Goal: Task Accomplishment & Management: Use online tool/utility

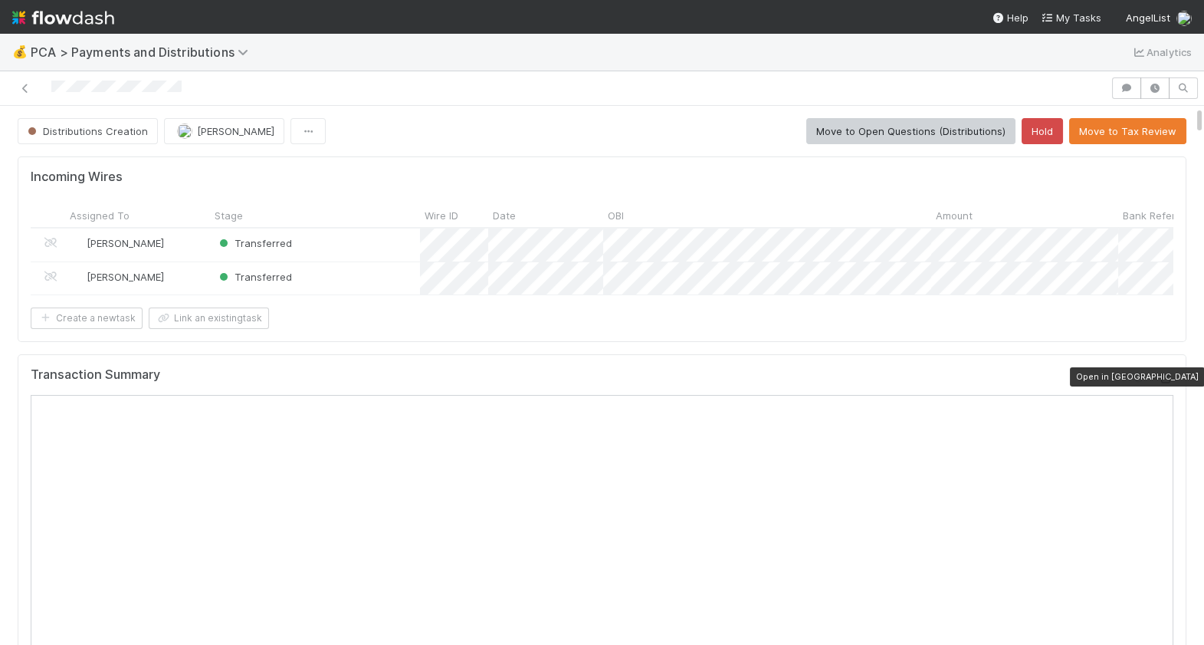
click at [1161, 375] on icon at bounding box center [1165, 378] width 15 height 10
drag, startPoint x: 48, startPoint y: 88, endPoint x: 181, endPoint y: 94, distance: 132.7
click at [181, 94] on div at bounding box center [555, 87] width 1098 height 21
drag, startPoint x: 192, startPoint y: 86, endPoint x: 54, endPoint y: 85, distance: 137.2
click at [54, 85] on div at bounding box center [602, 322] width 1204 height 645
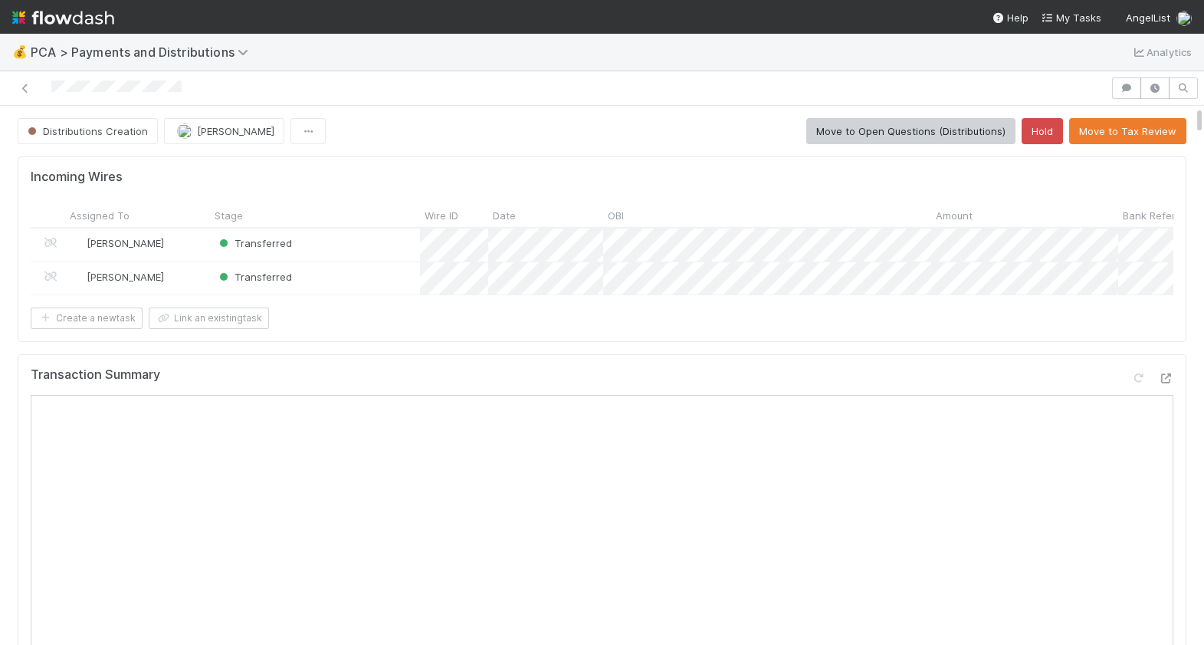
click at [51, 88] on div at bounding box center [555, 87] width 1098 height 21
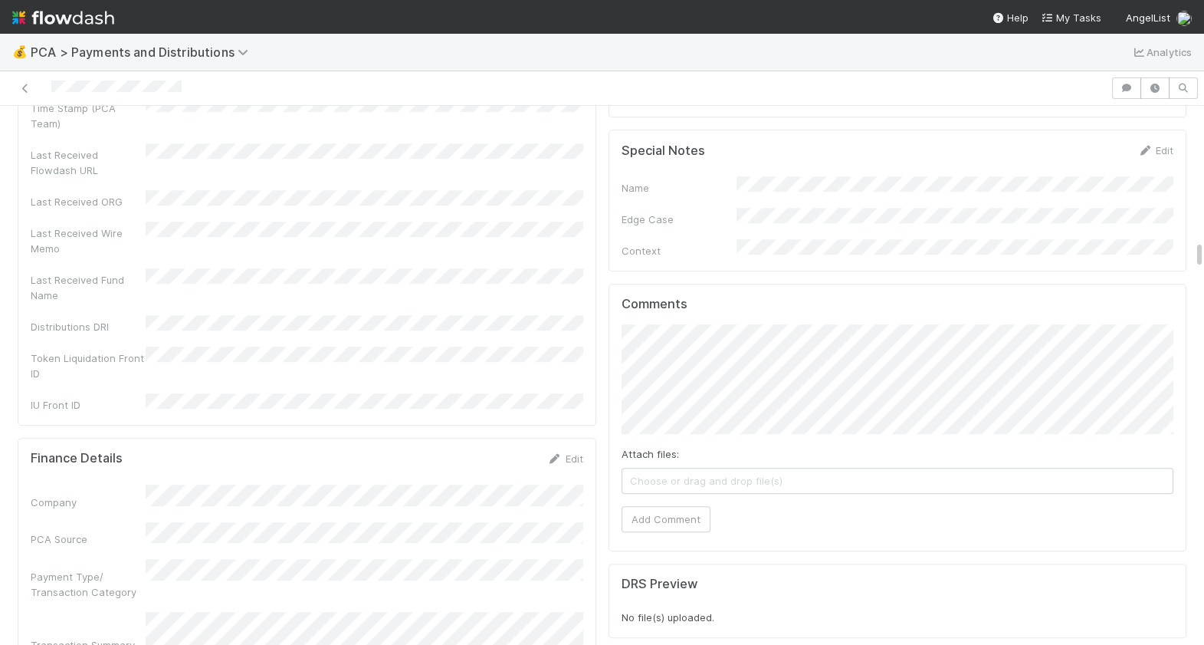
scroll to position [2724, 0]
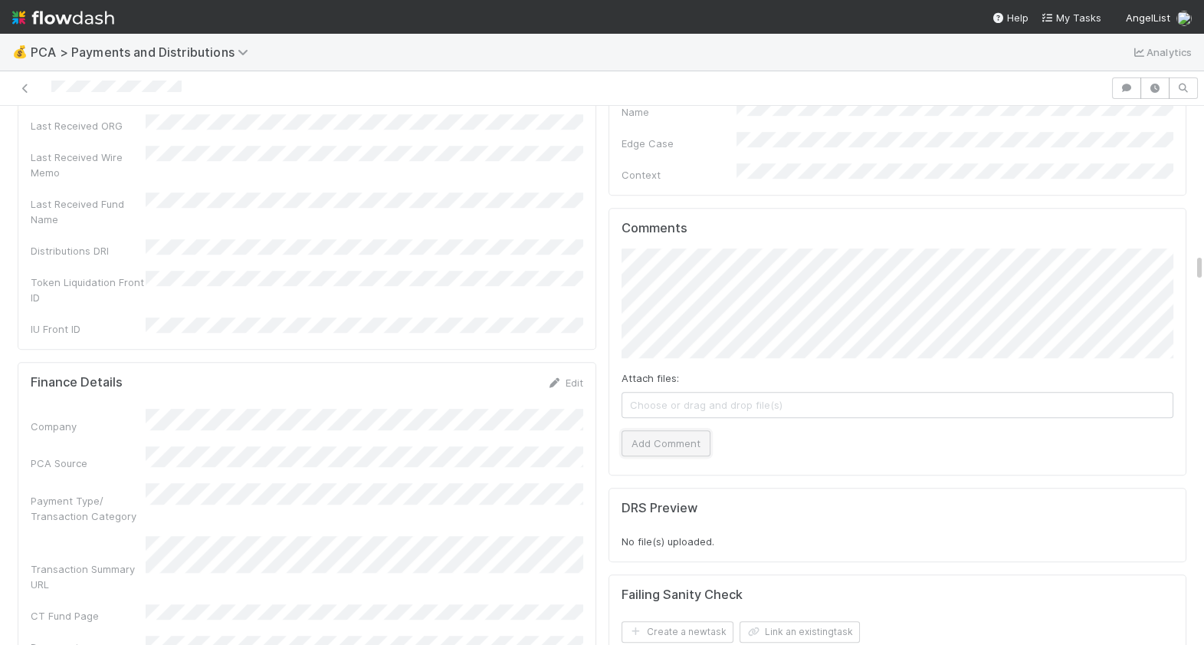
click at [684, 430] on button "Add Comment" at bounding box center [666, 443] width 89 height 26
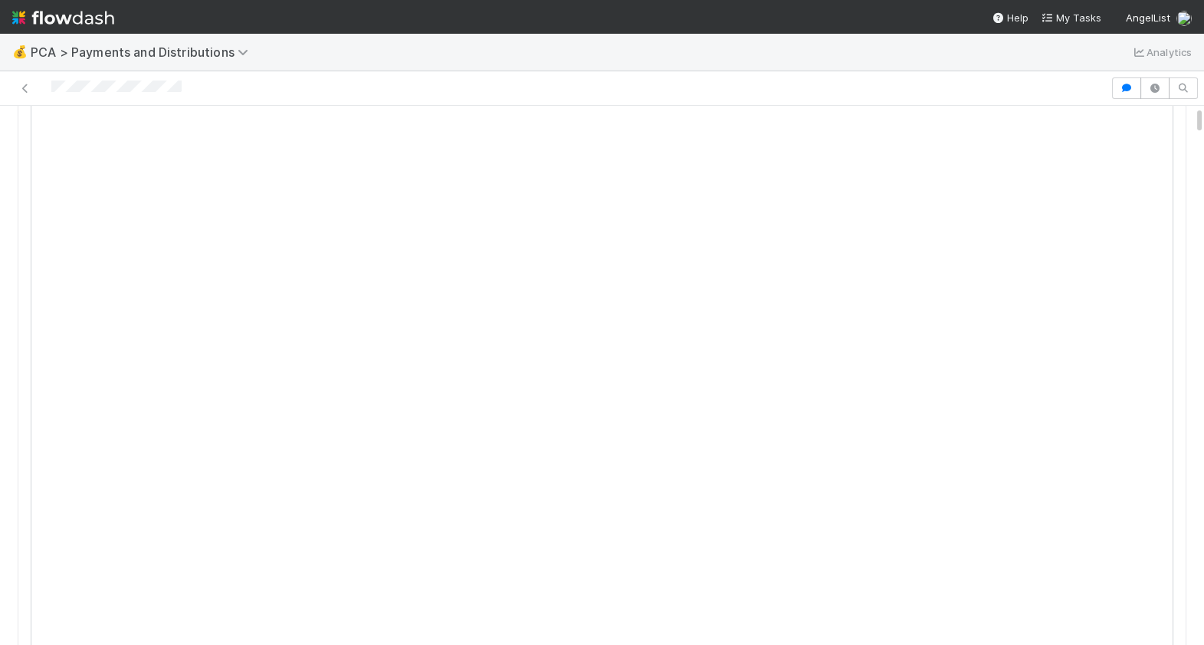
scroll to position [0, 0]
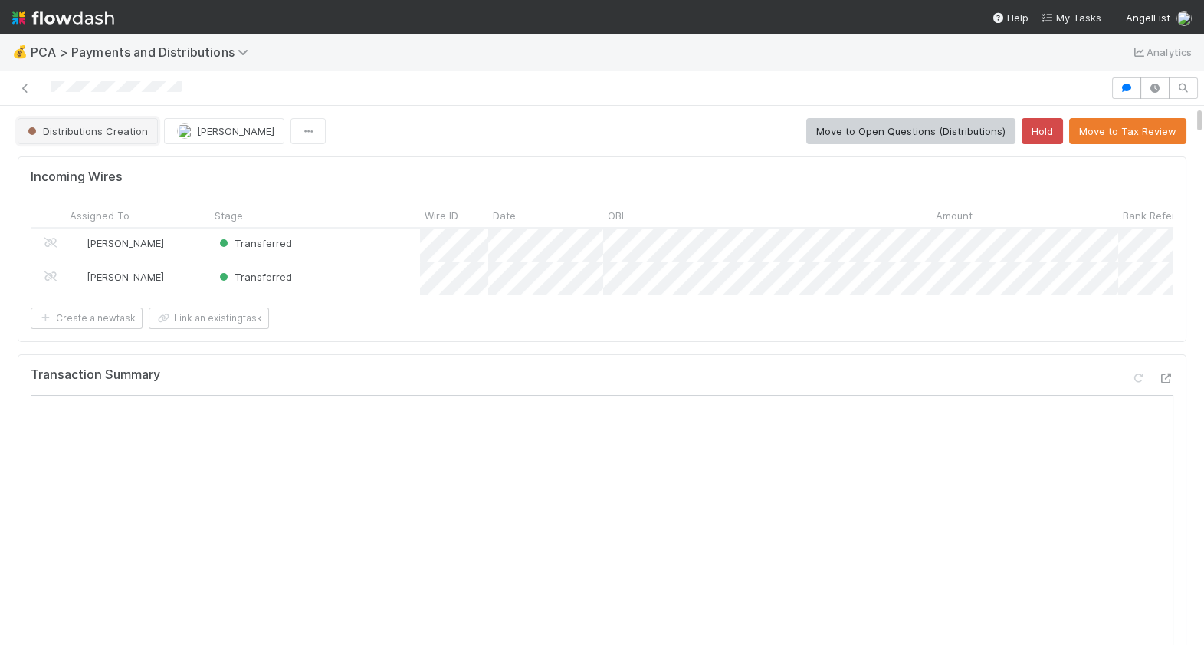
click at [90, 130] on span "Distributions Creation" at bounding box center [86, 131] width 123 height 12
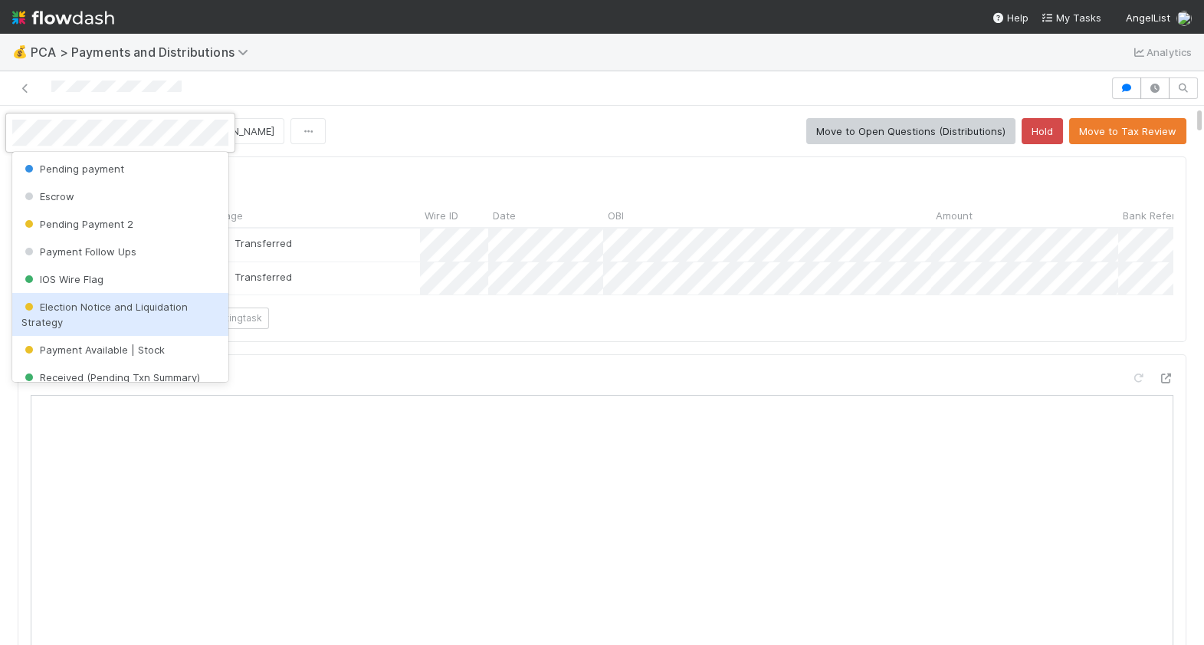
scroll to position [481, 0]
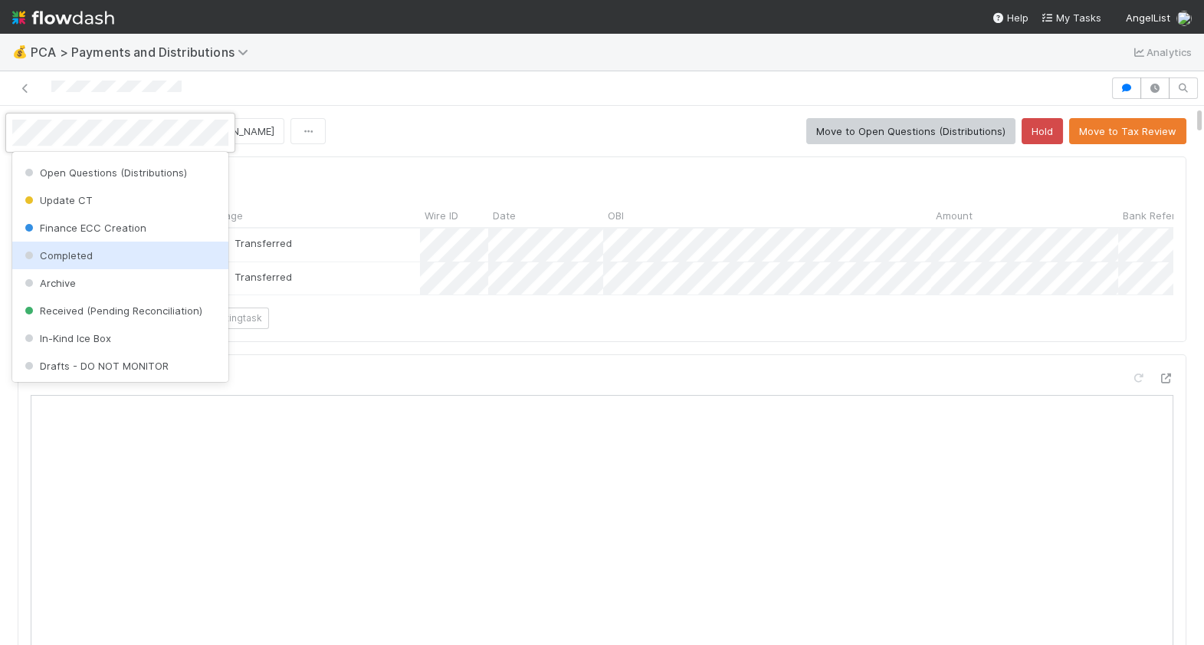
click at [104, 258] on div "Completed" at bounding box center [120, 255] width 216 height 28
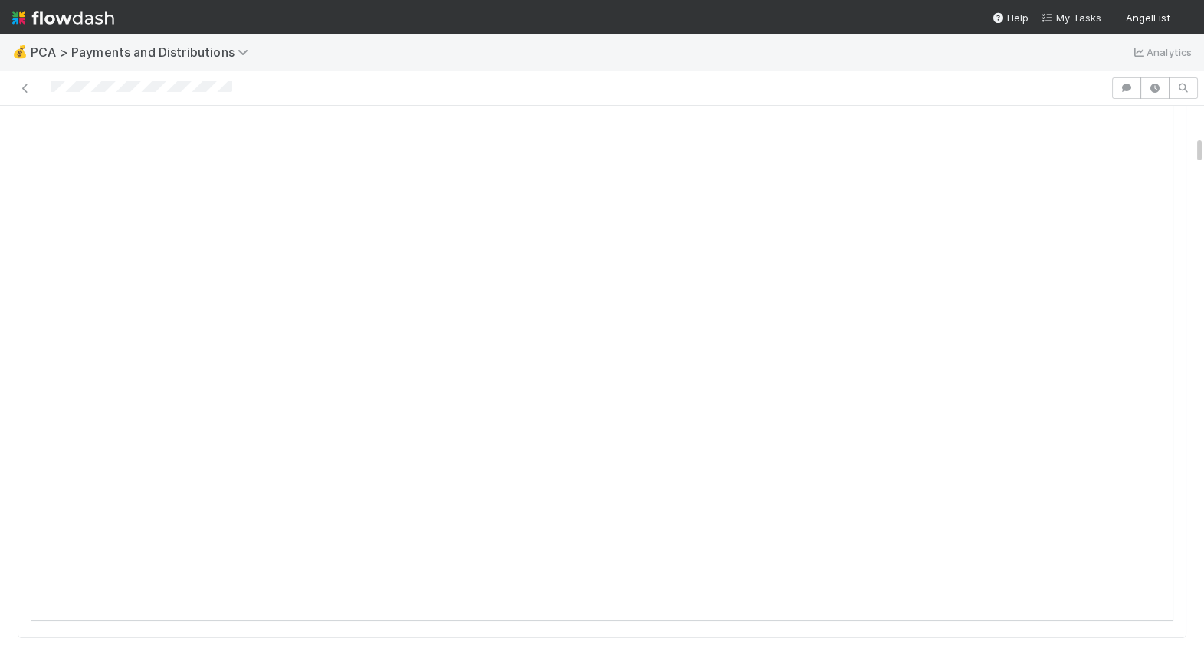
scroll to position [3, 0]
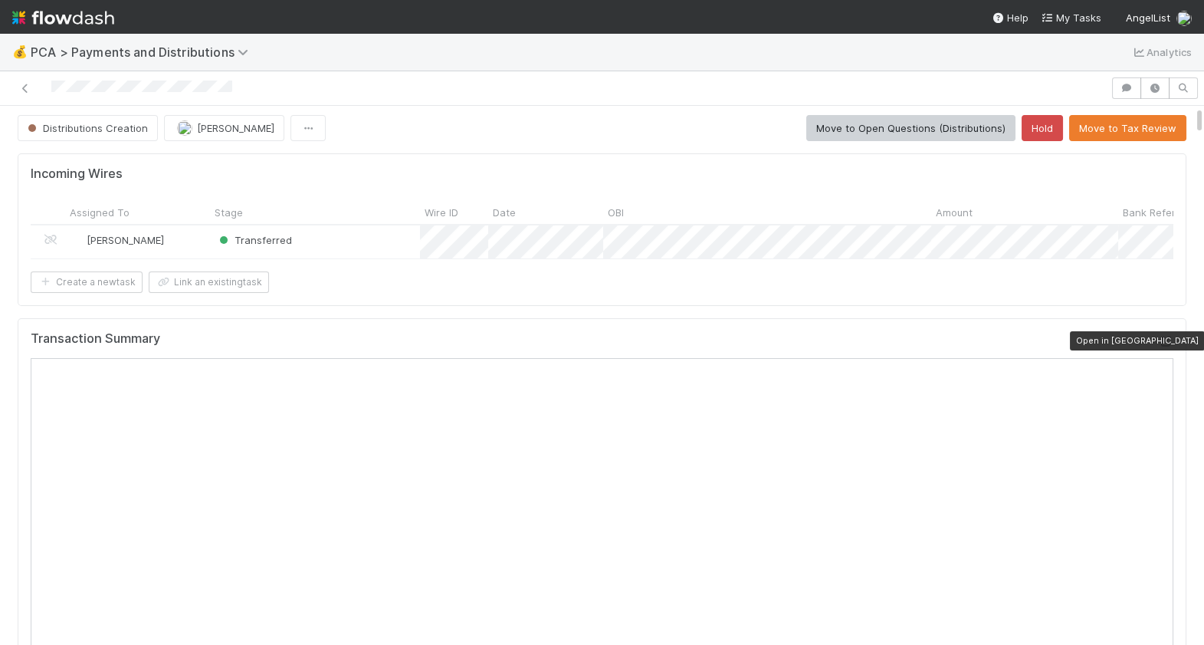
click at [1165, 339] on icon at bounding box center [1165, 341] width 15 height 10
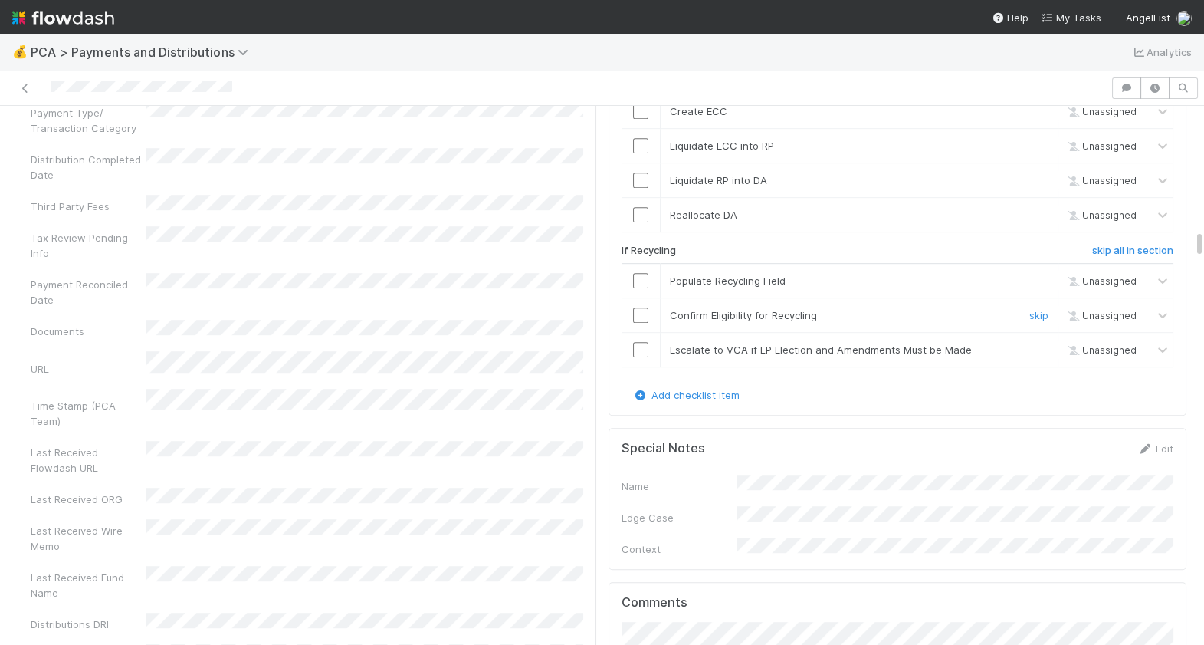
scroll to position [2542, 0]
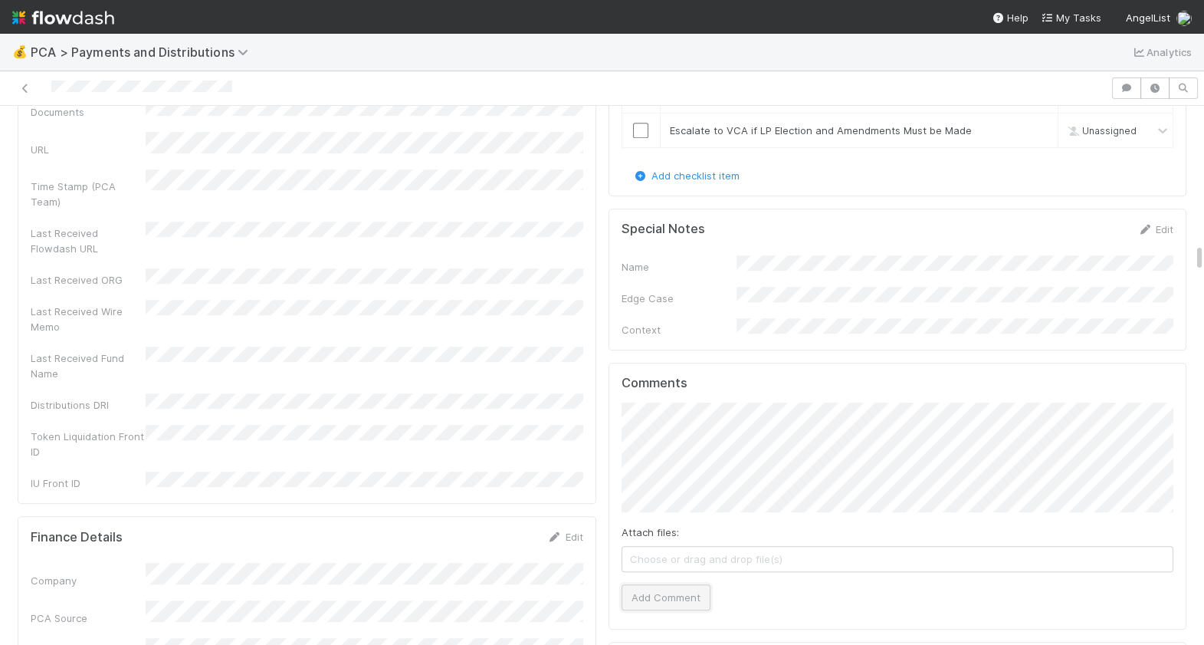
click at [663, 584] on button "Add Comment" at bounding box center [666, 597] width 89 height 26
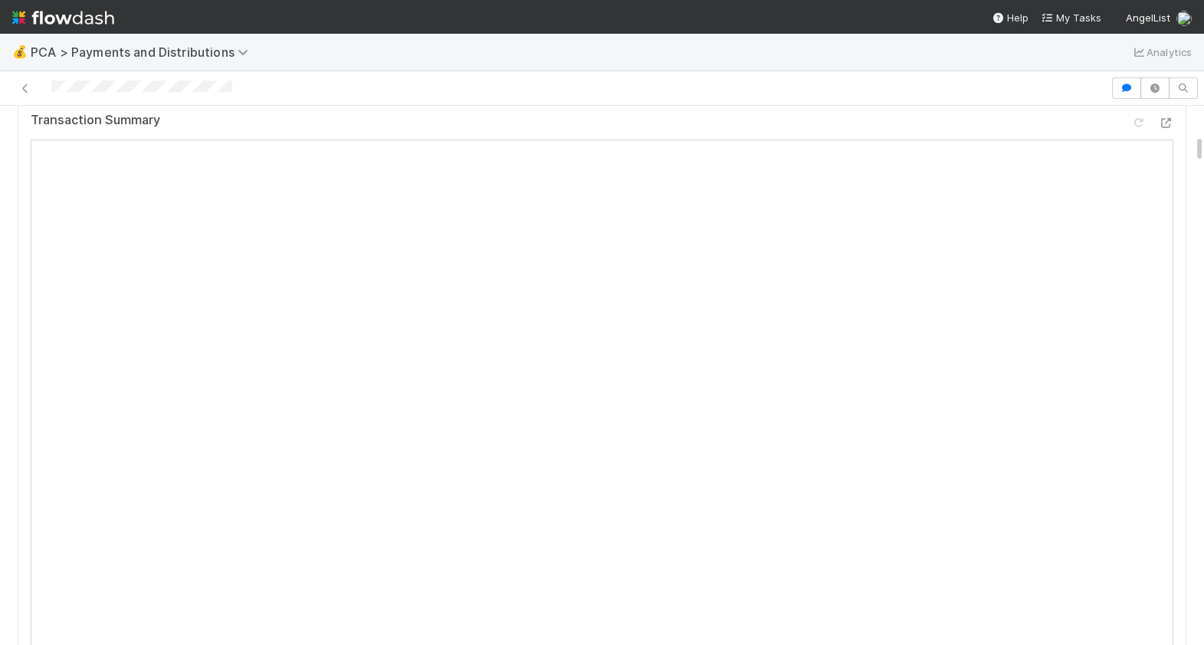
scroll to position [0, 0]
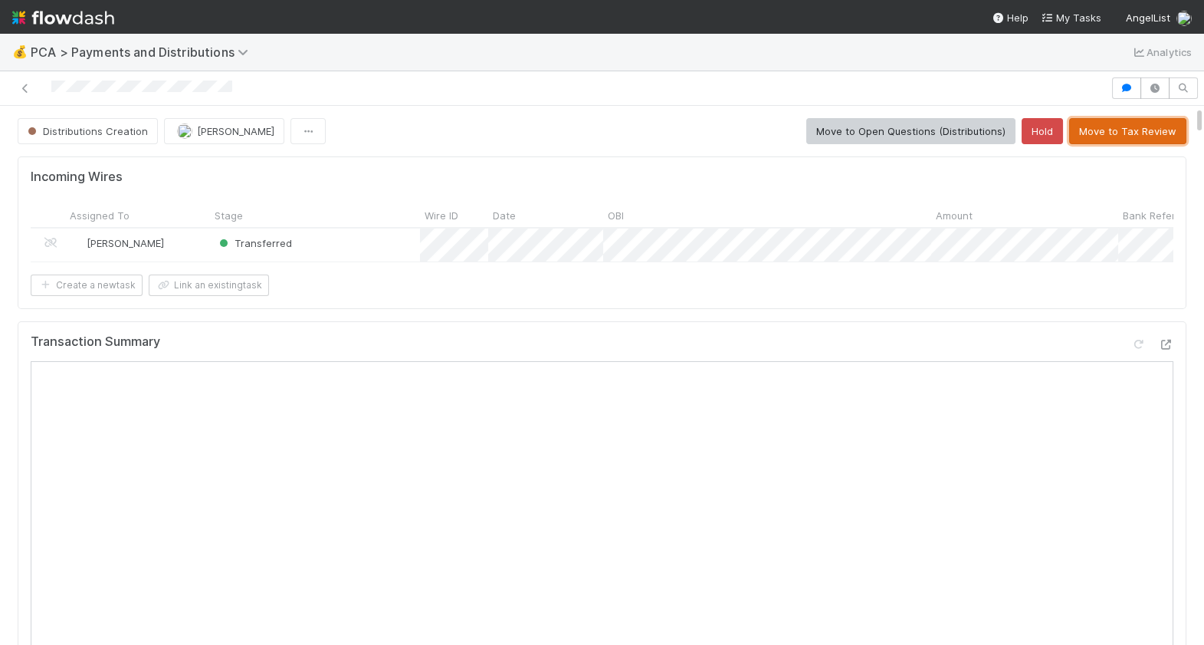
click at [1101, 136] on button "Move to Tax Review" at bounding box center [1127, 131] width 117 height 26
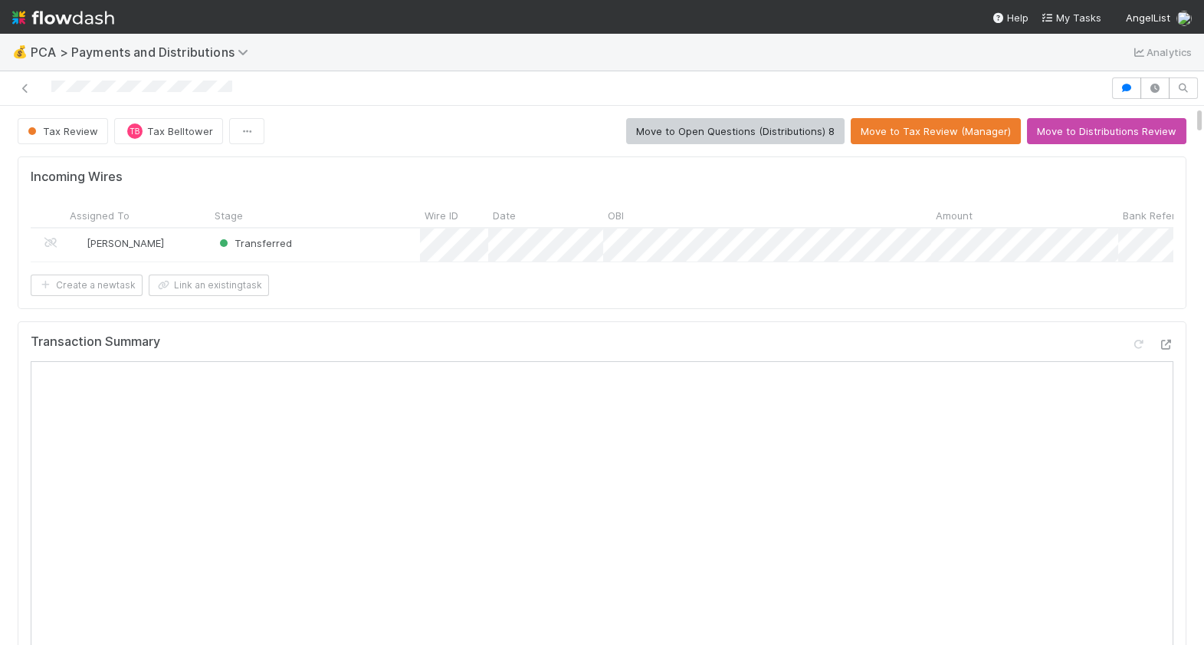
click at [54, 87] on div at bounding box center [555, 87] width 1098 height 21
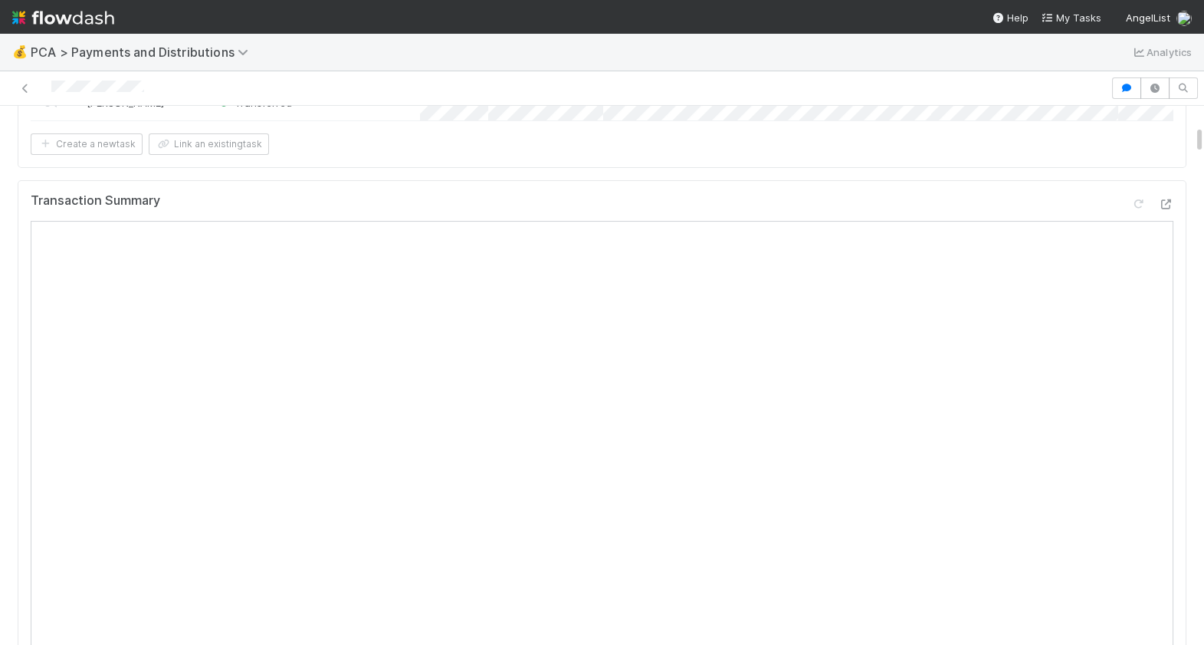
scroll to position [576, 0]
click at [1165, 149] on icon at bounding box center [1165, 150] width 15 height 10
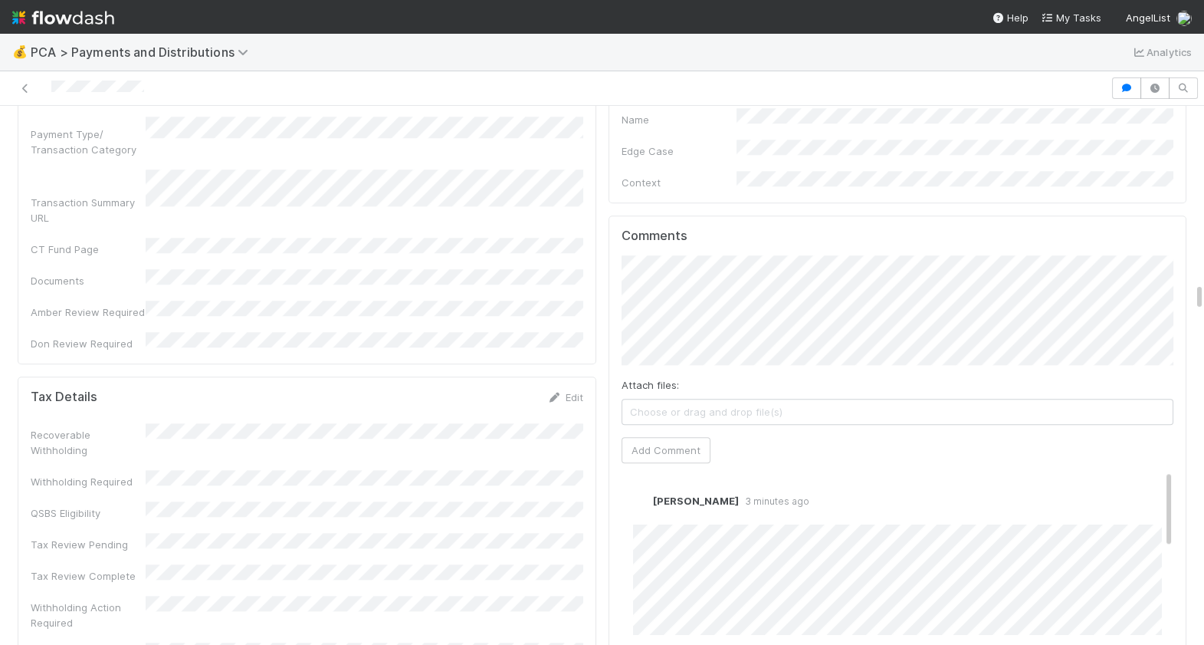
scroll to position [3848, 0]
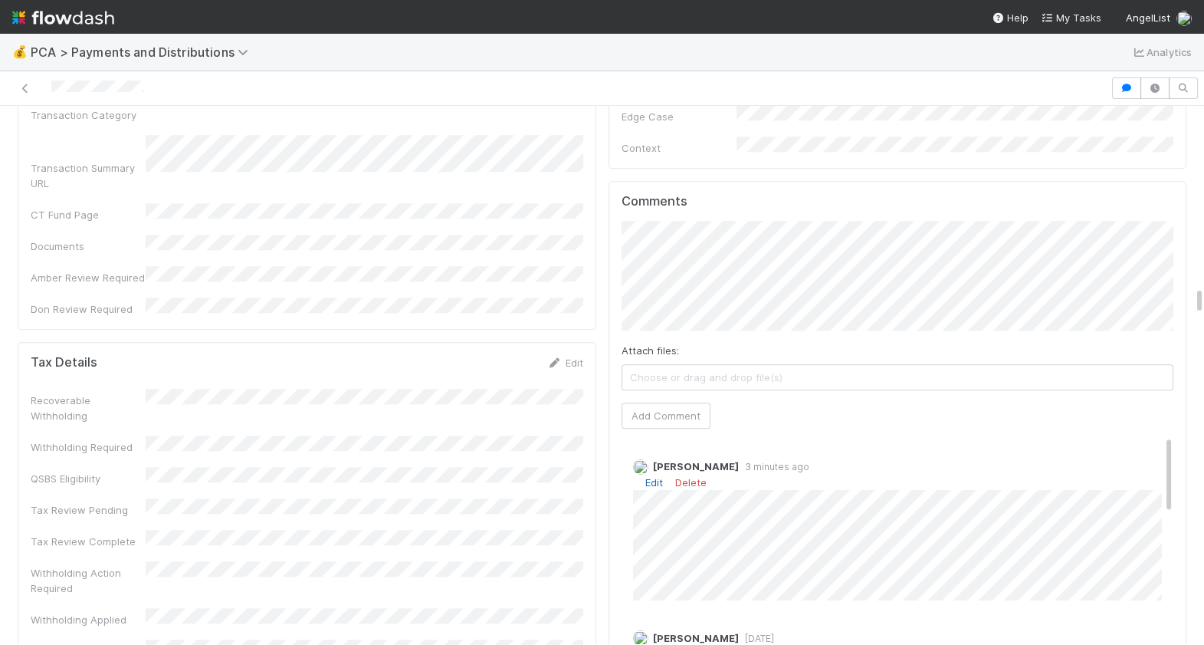
click at [654, 476] on link "Edit" at bounding box center [654, 482] width 18 height 12
drag, startPoint x: 144, startPoint y: 87, endPoint x: 50, endPoint y: 90, distance: 94.3
click at [51, 90] on div at bounding box center [555, 87] width 1098 height 21
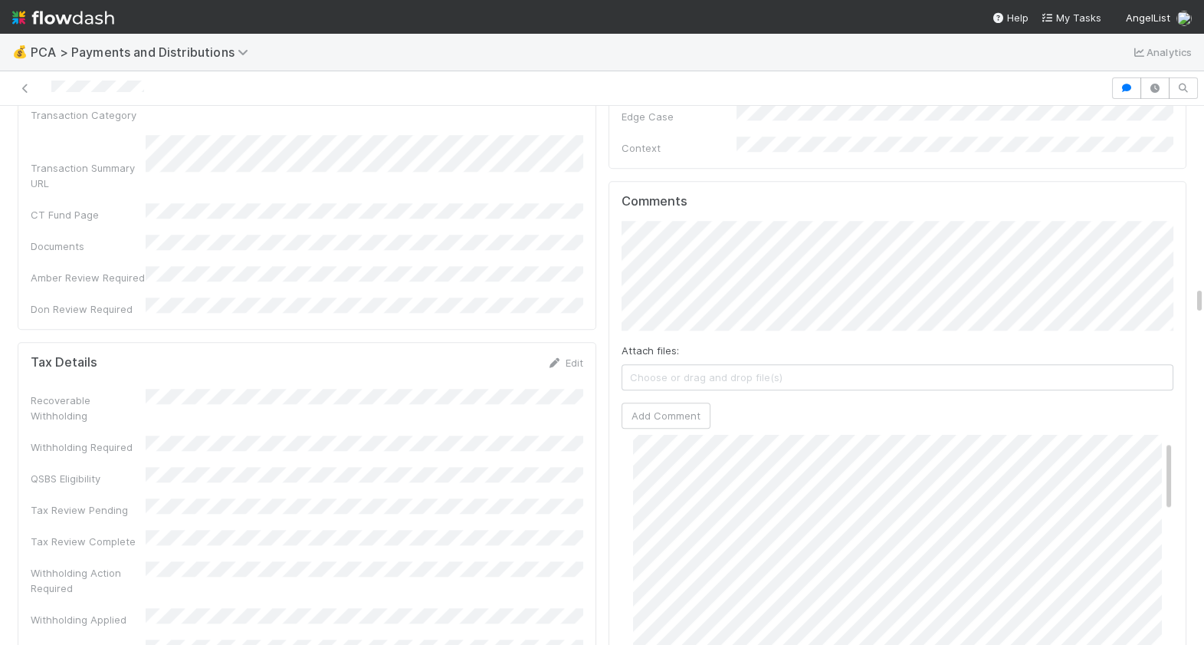
scroll to position [12, 0]
click at [651, 464] on link "Edit" at bounding box center [654, 470] width 18 height 12
click at [53, 89] on div at bounding box center [555, 87] width 1098 height 21
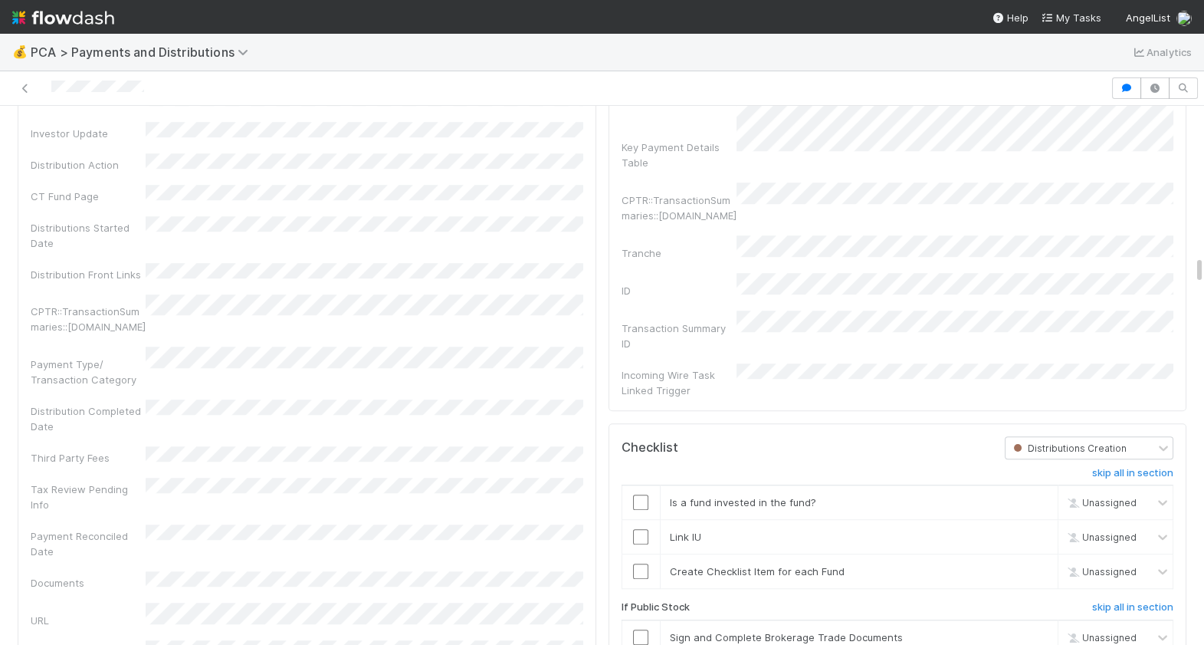
scroll to position [2781, 0]
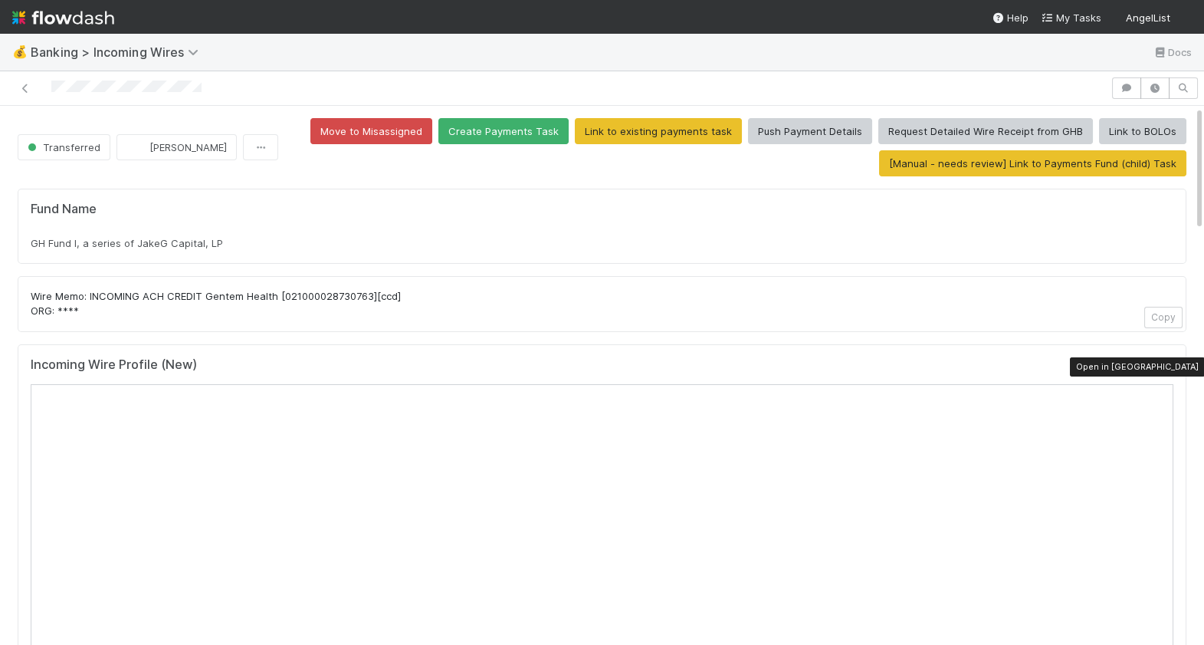
click at [1166, 367] on icon at bounding box center [1165, 367] width 15 height 10
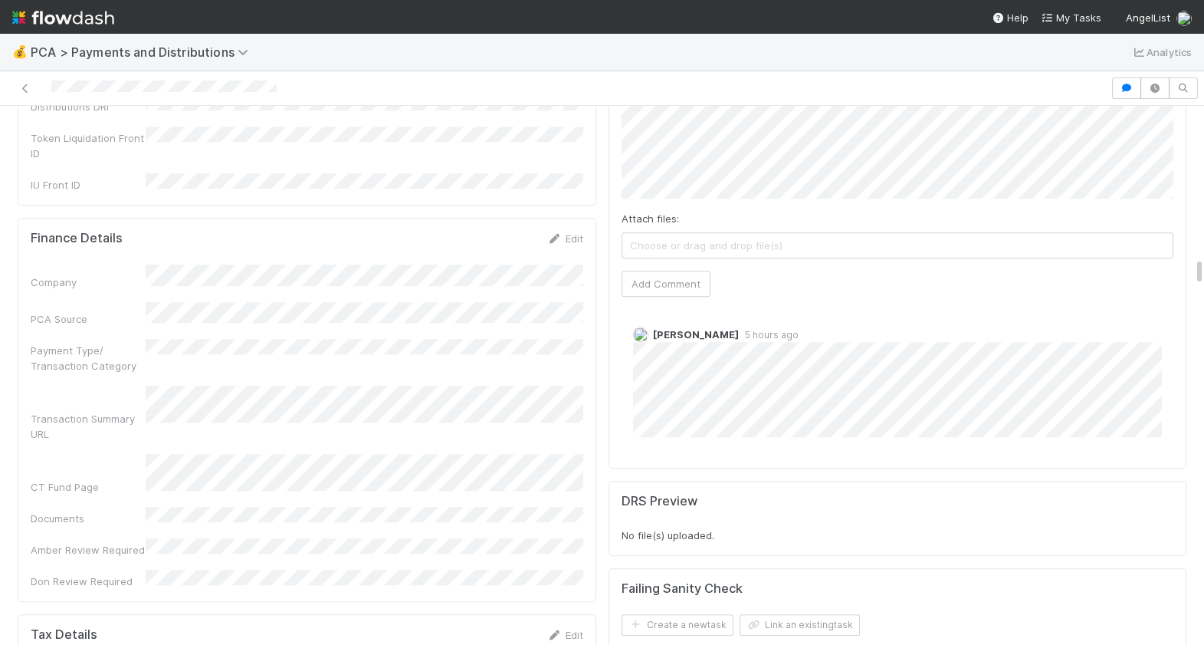
scroll to position [2786, 0]
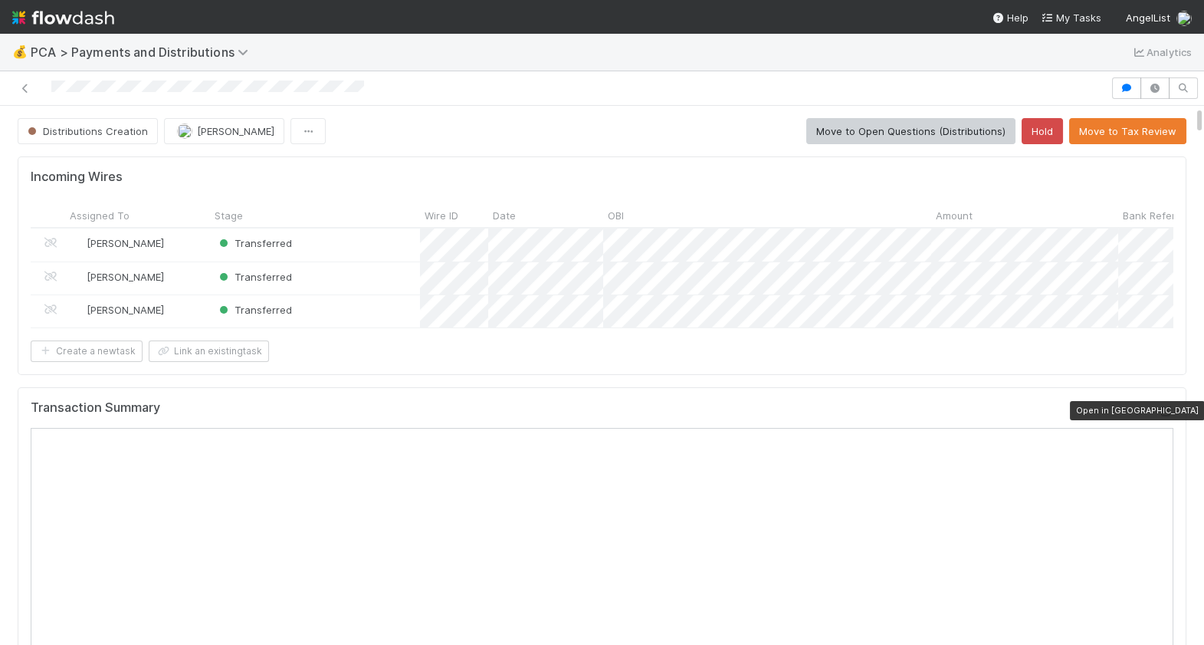
click at [1166, 407] on icon at bounding box center [1165, 411] width 15 height 10
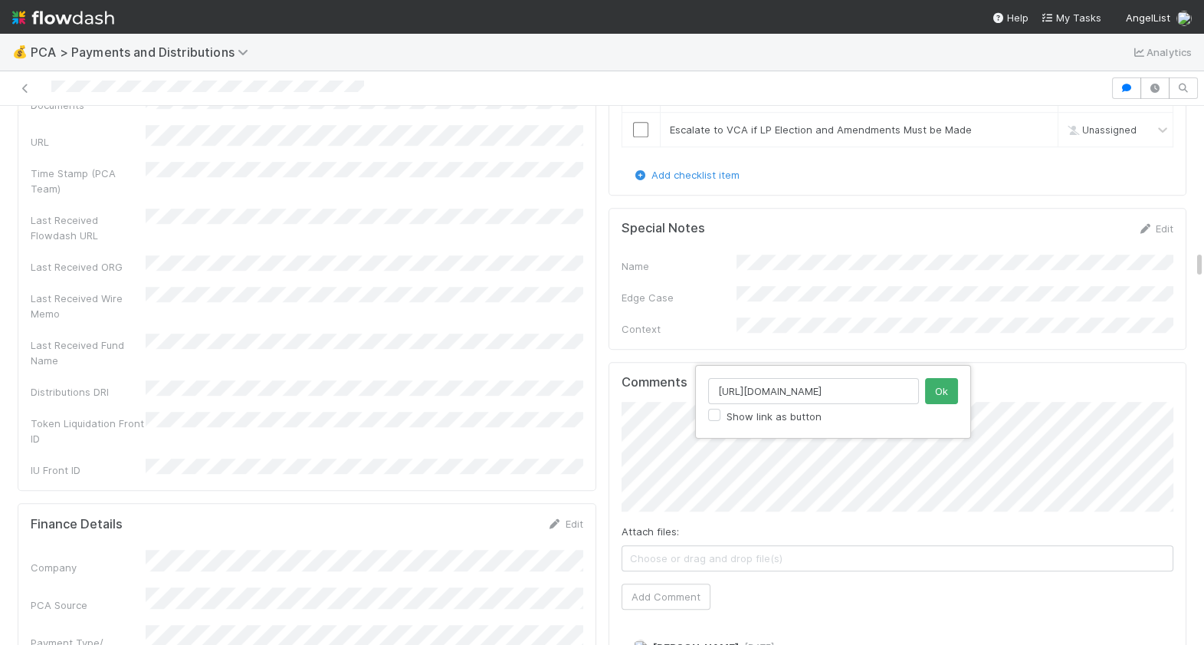
scroll to position [0, 215]
type input "https://comptroller.internal.angellist.com/v/llcs/c5a2c60d41c848d6aaee3bf9af88a…"
click at [943, 390] on button "Ok" at bounding box center [941, 391] width 33 height 26
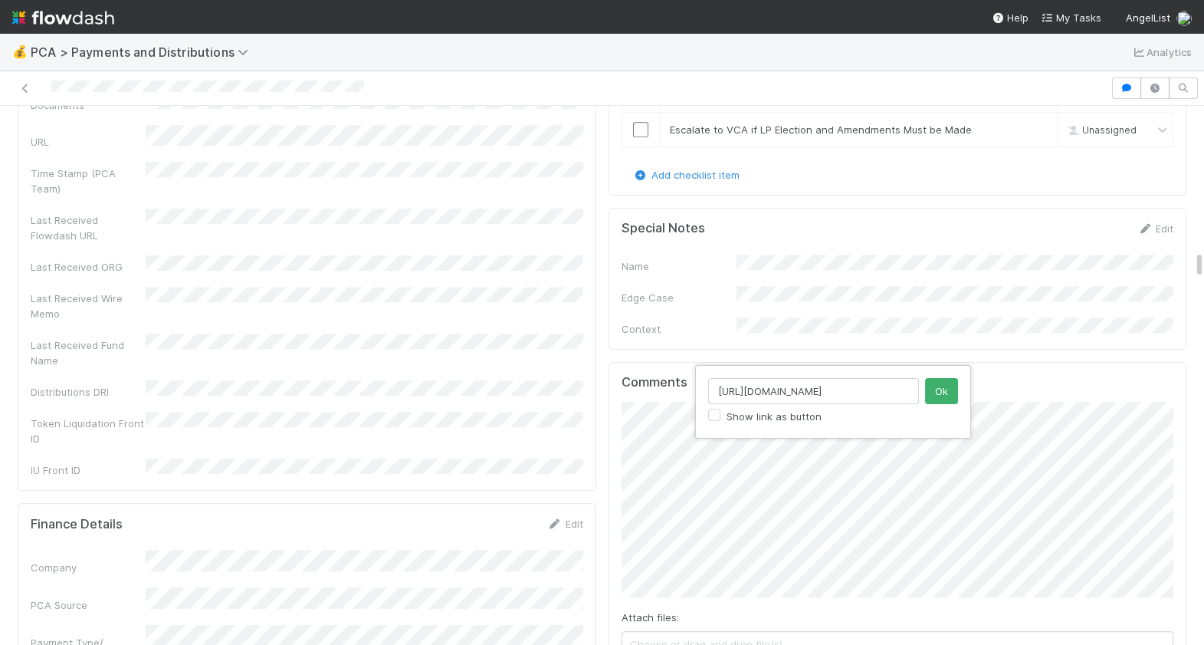
scroll to position [0, 321]
type input "https://comptroller.internal.angellist.com/v/llcs/161e61a86cc94c249cb536ac19083…"
click at [940, 388] on button "Ok" at bounding box center [941, 391] width 33 height 26
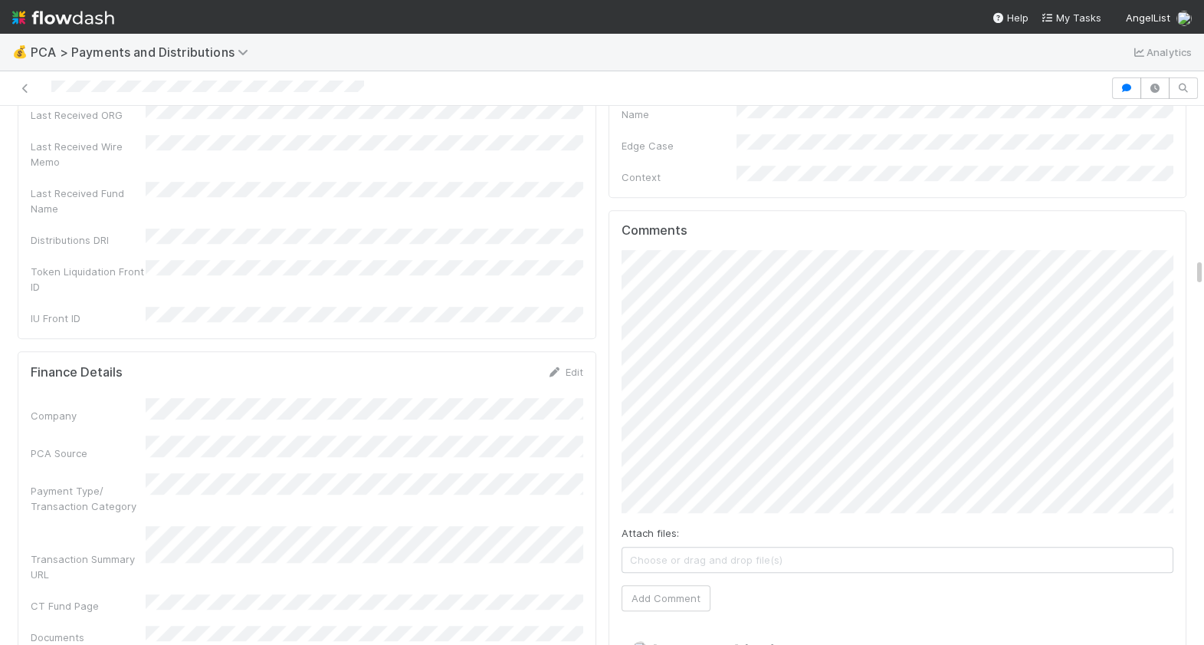
scroll to position [2874, 0]
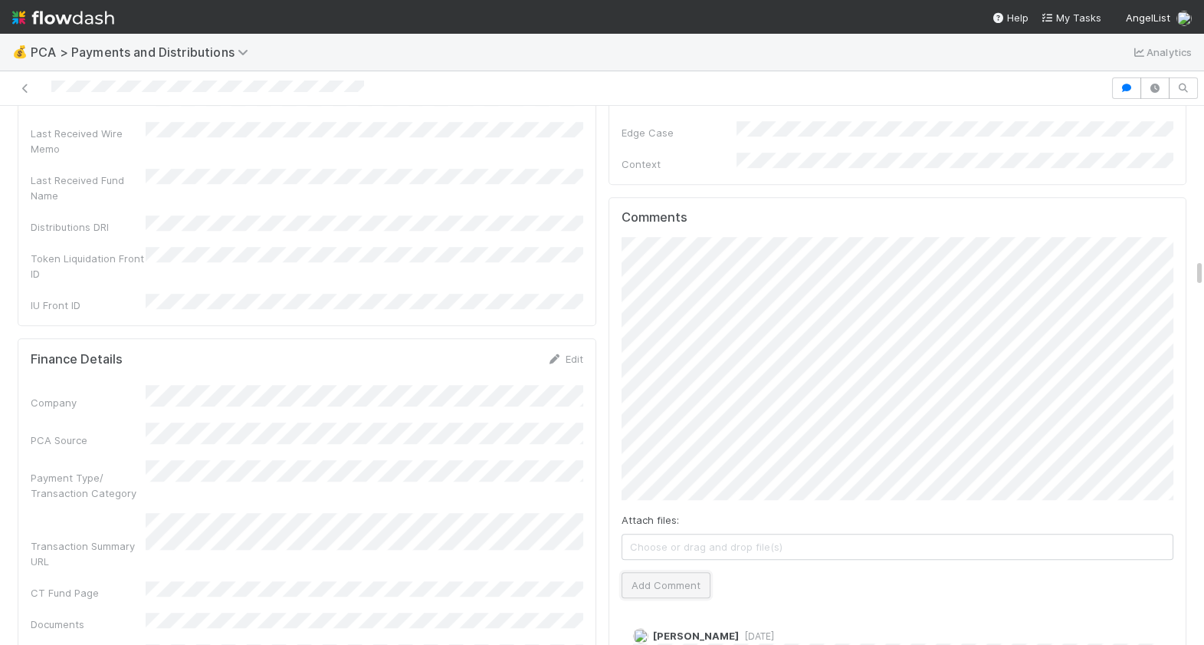
click at [658, 572] on button "Add Comment" at bounding box center [666, 585] width 89 height 26
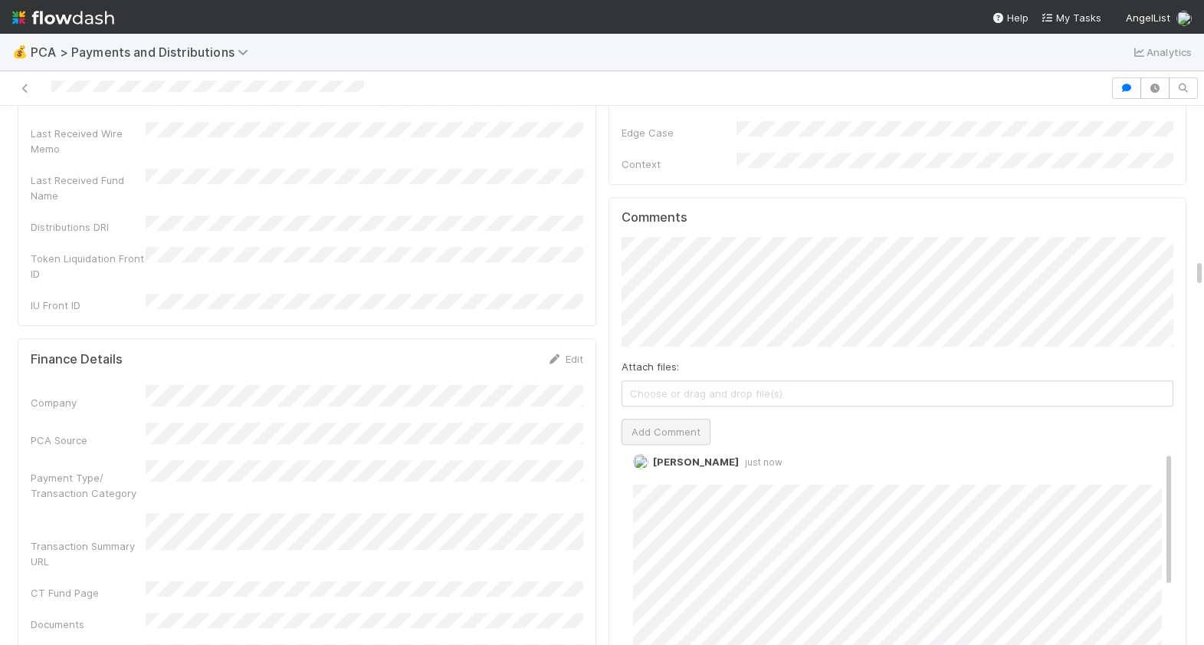
scroll to position [0, 0]
click at [655, 491] on link "Edit" at bounding box center [654, 497] width 18 height 12
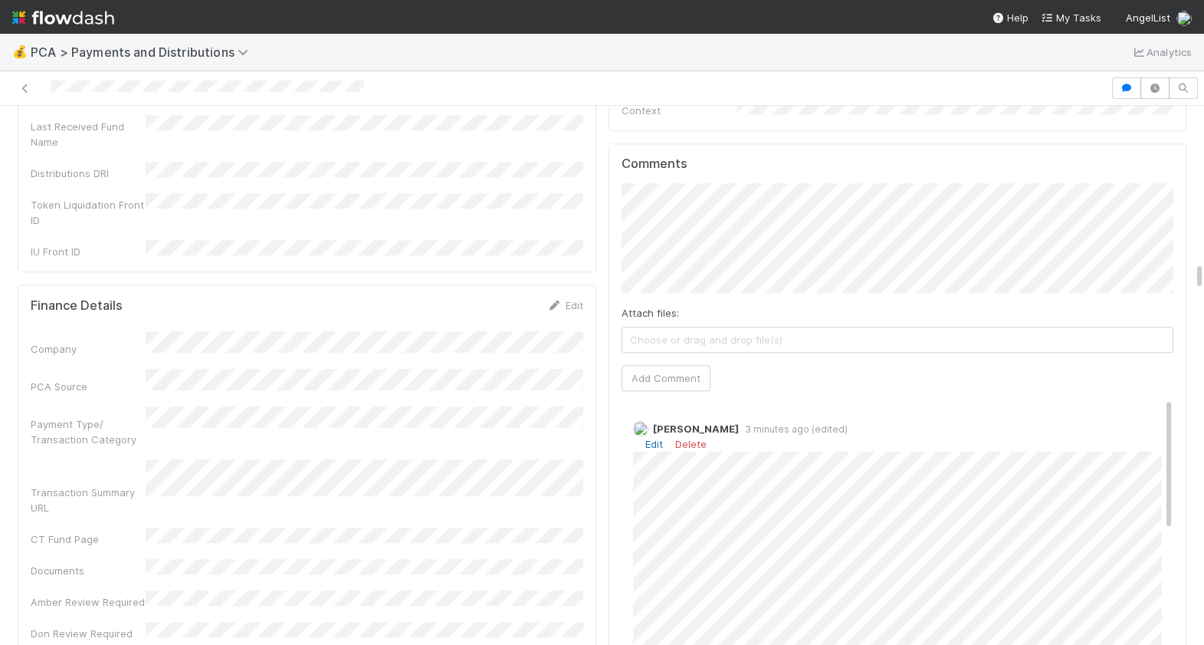
click at [654, 438] on link "Edit" at bounding box center [654, 444] width 18 height 12
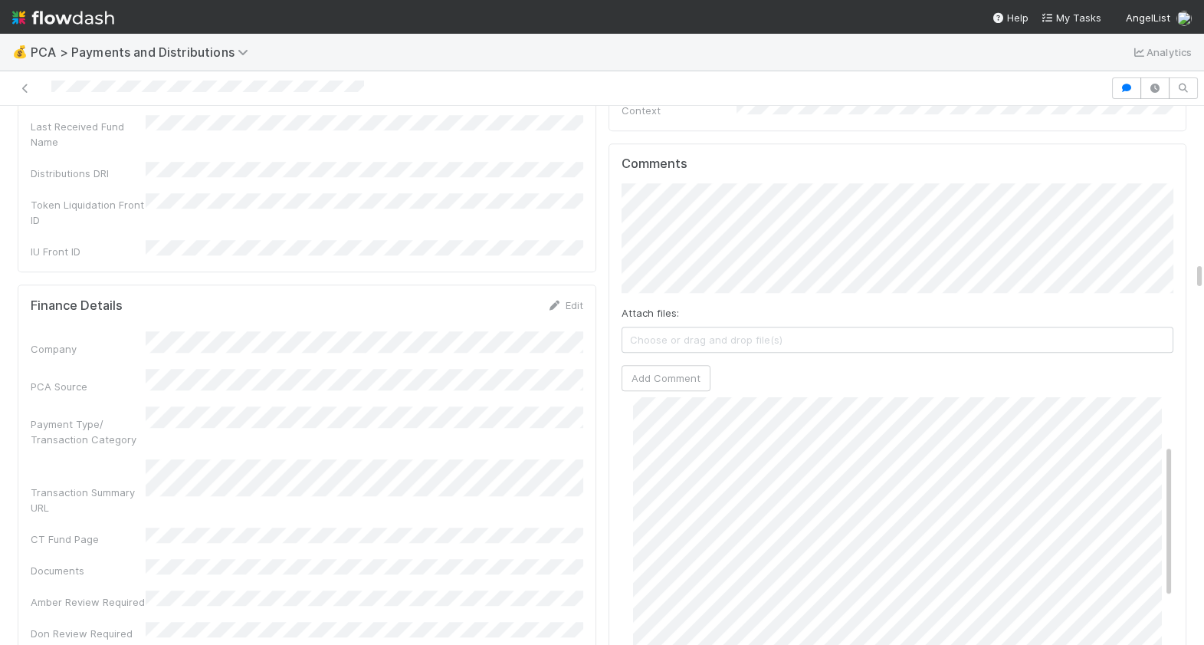
scroll to position [120, 0]
click at [631, 357] on div "Berkley Cade 8 minutes ago (edited)" at bounding box center [898, 453] width 553 height 328
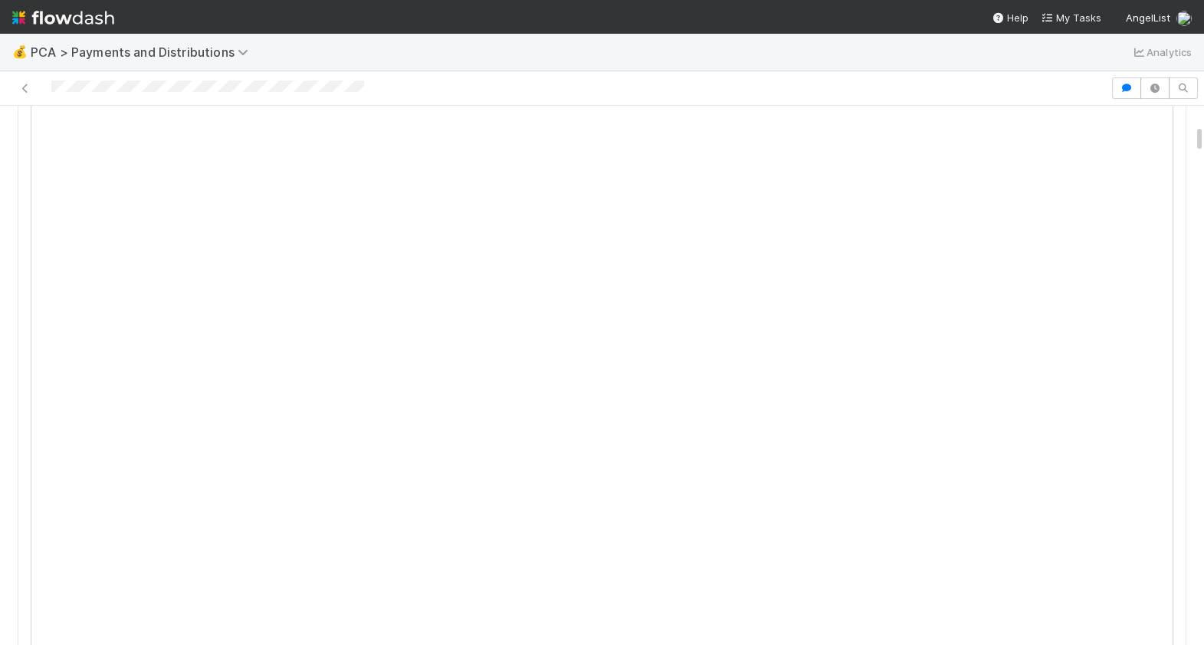
scroll to position [0, 0]
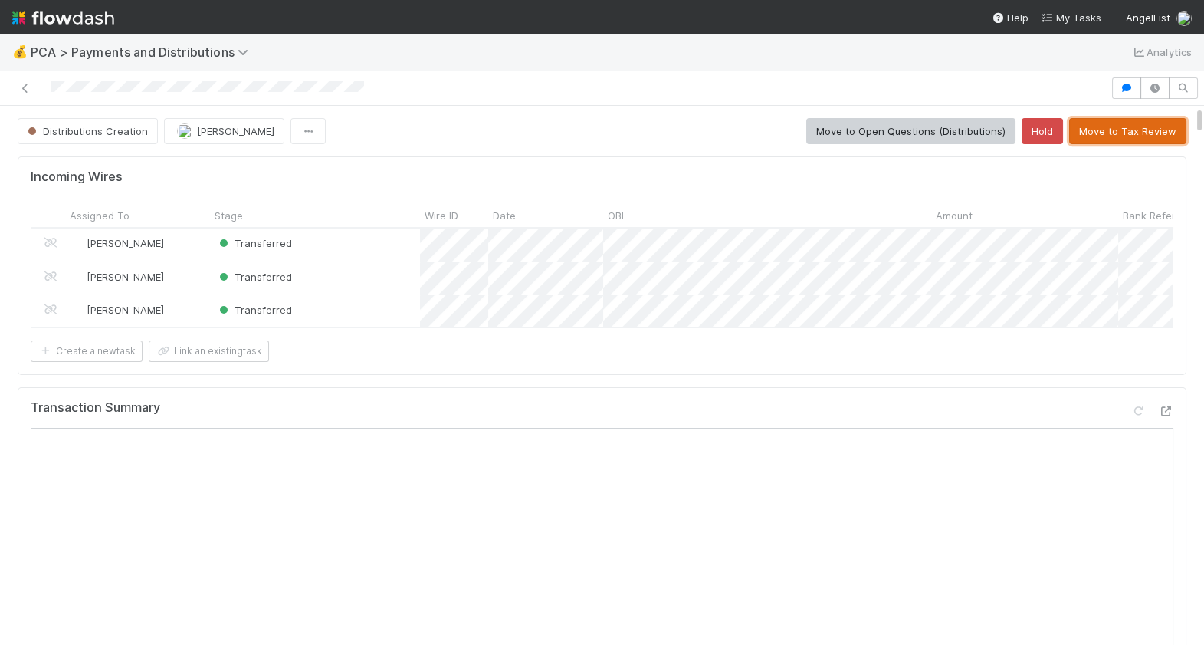
click at [1123, 126] on button "Move to Tax Review" at bounding box center [1127, 131] width 117 height 26
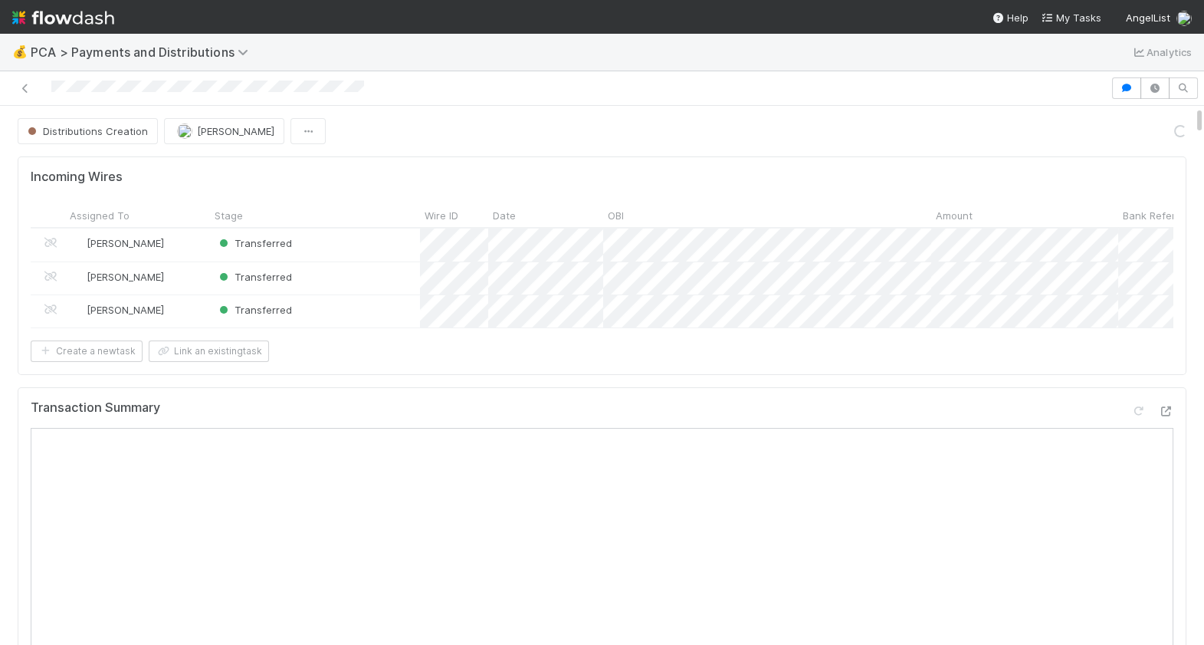
click at [53, 90] on div at bounding box center [555, 87] width 1098 height 21
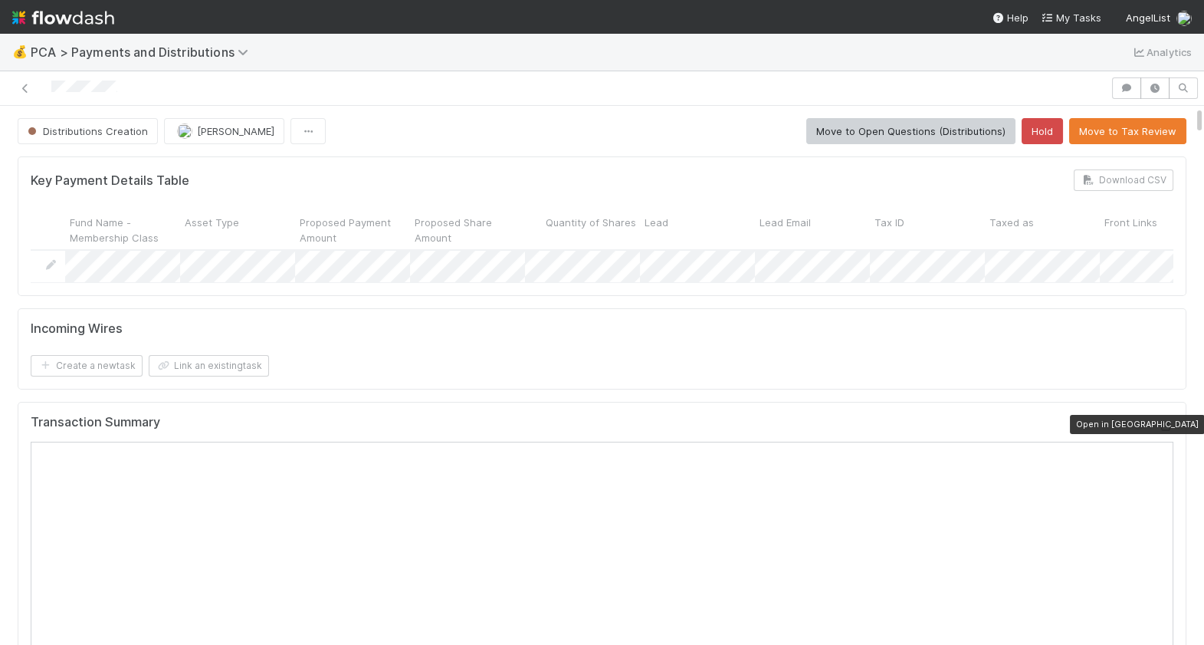
click at [1163, 425] on icon at bounding box center [1165, 426] width 15 height 10
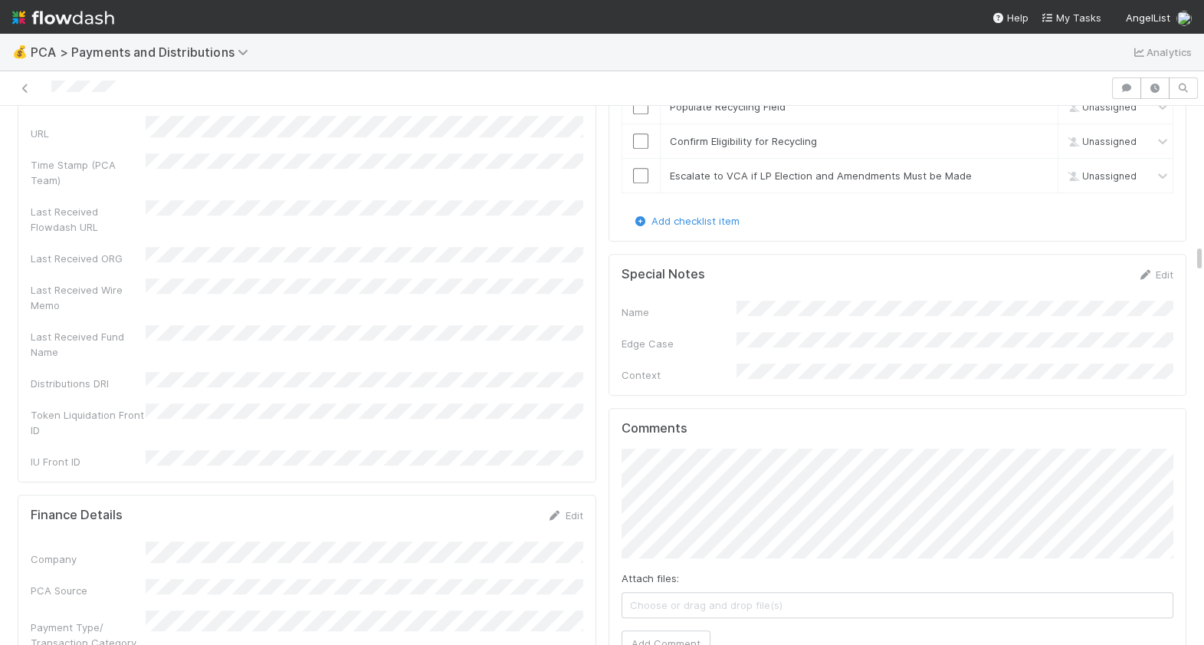
scroll to position [2575, 0]
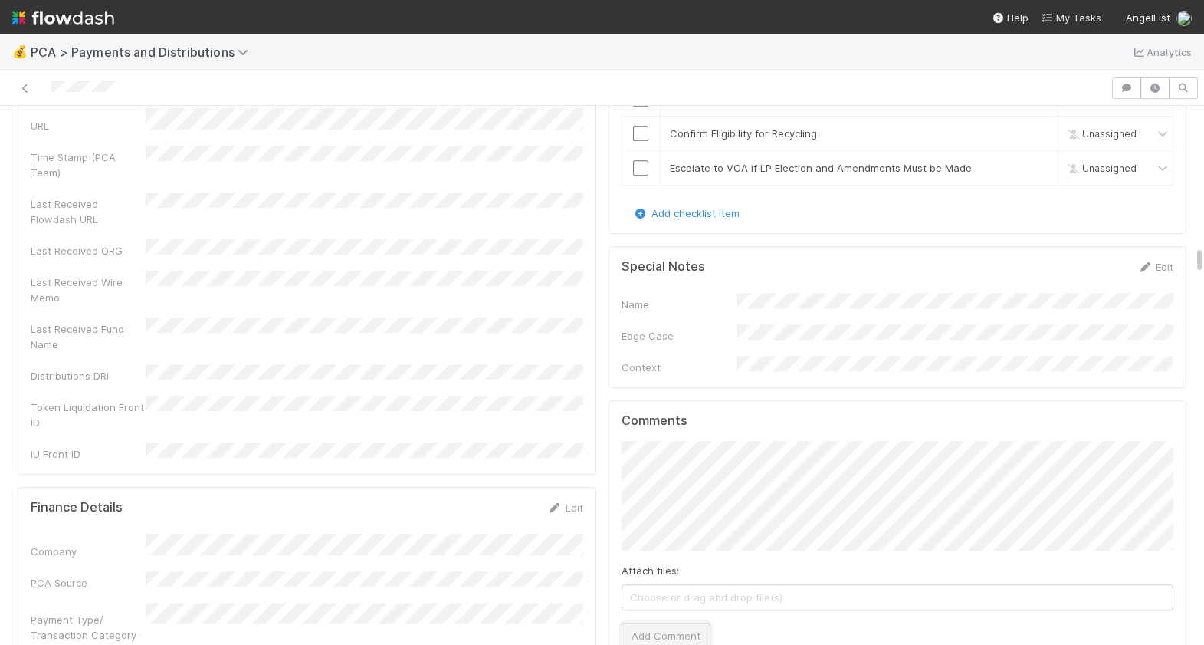
click at [682, 622] on button "Add Comment" at bounding box center [666, 635] width 89 height 26
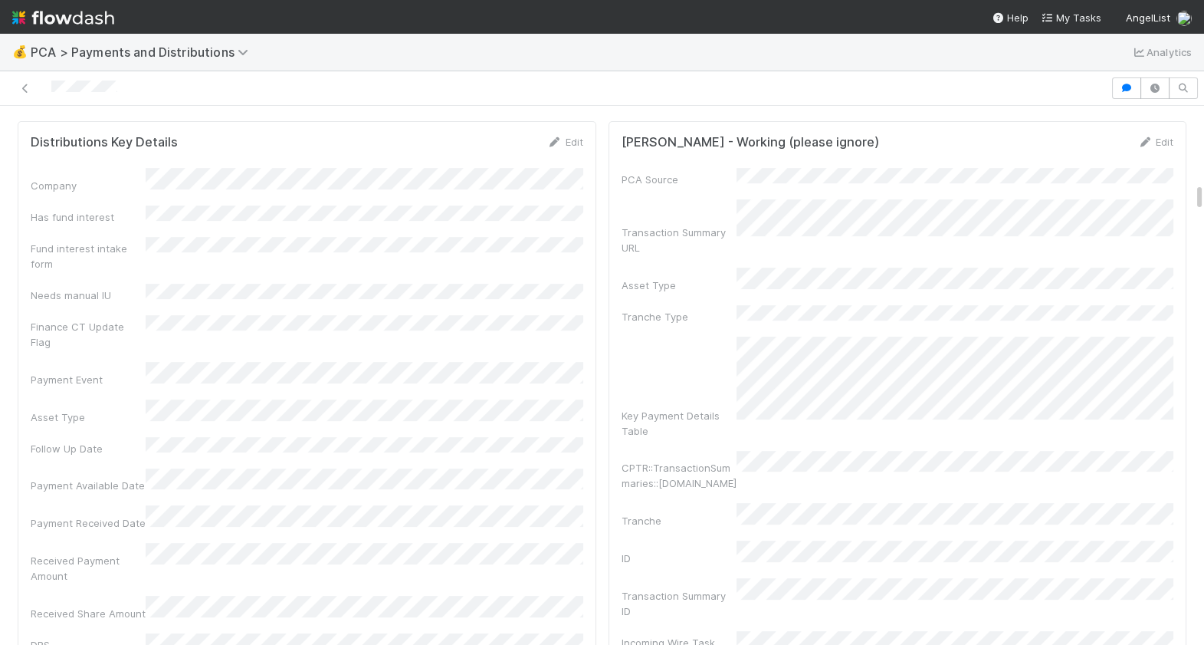
scroll to position [1294, 0]
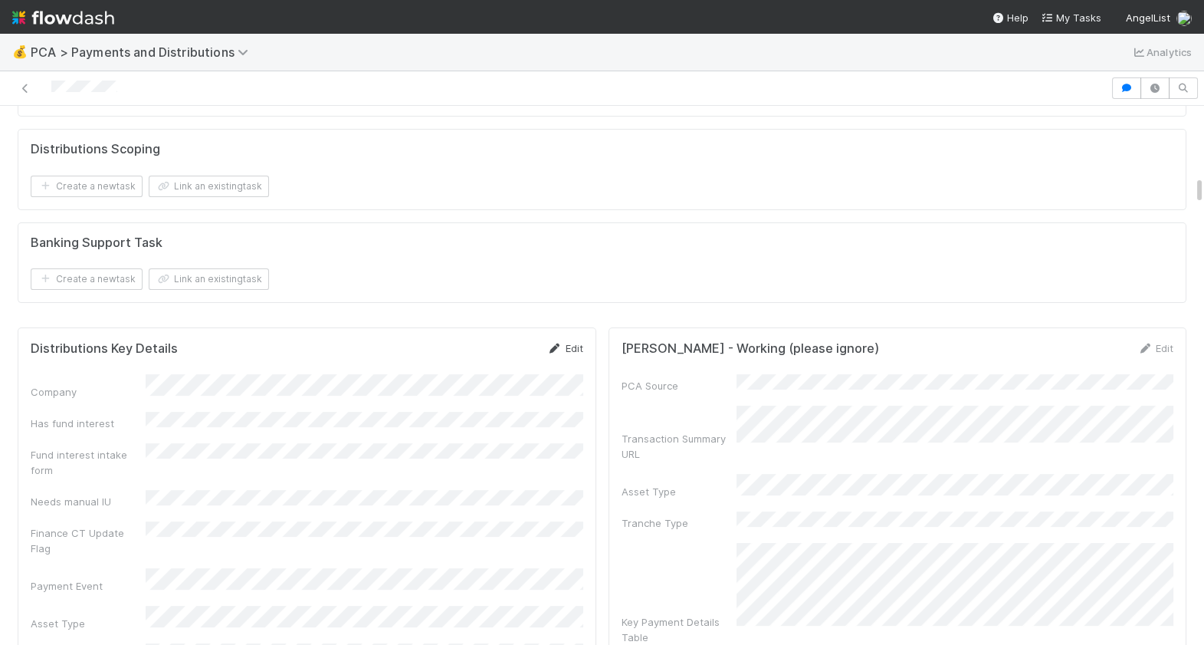
click at [563, 344] on link "Edit" at bounding box center [565, 348] width 36 height 12
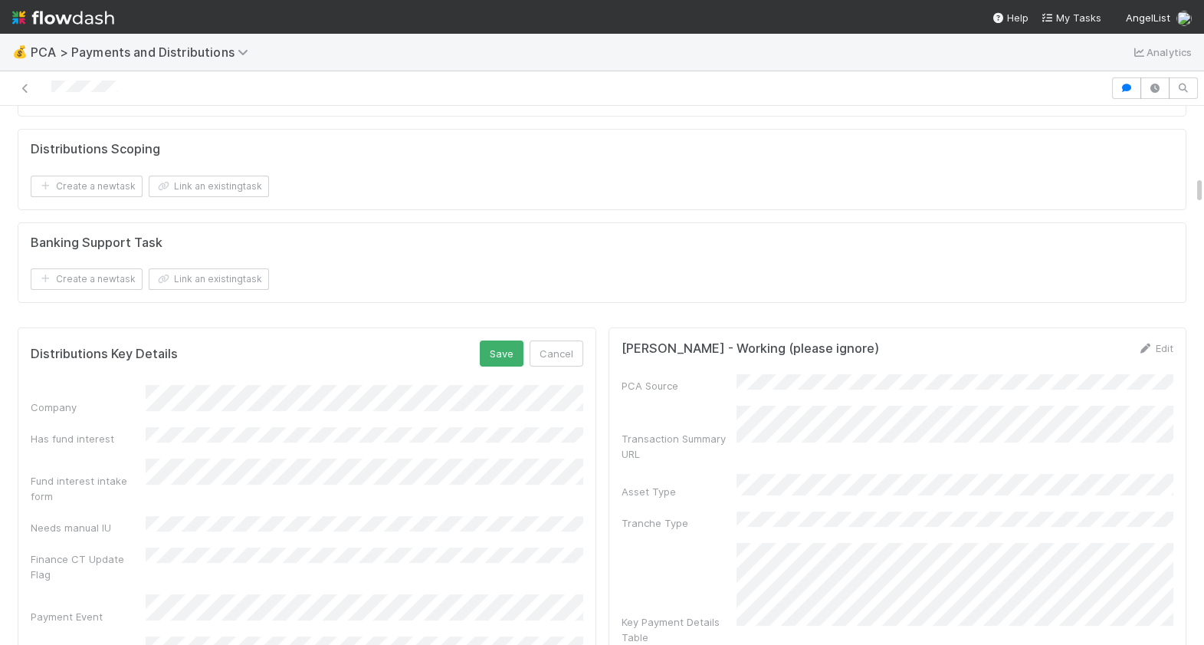
click at [555, 349] on button "Cancel" at bounding box center [557, 353] width 54 height 26
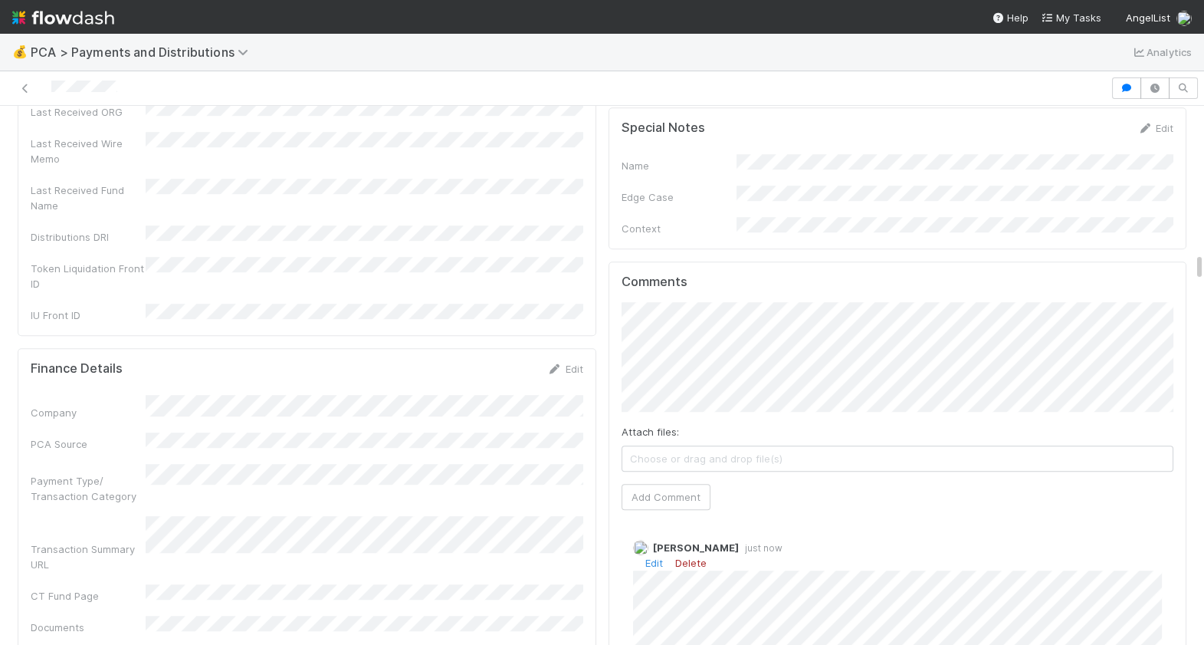
scroll to position [2774, 0]
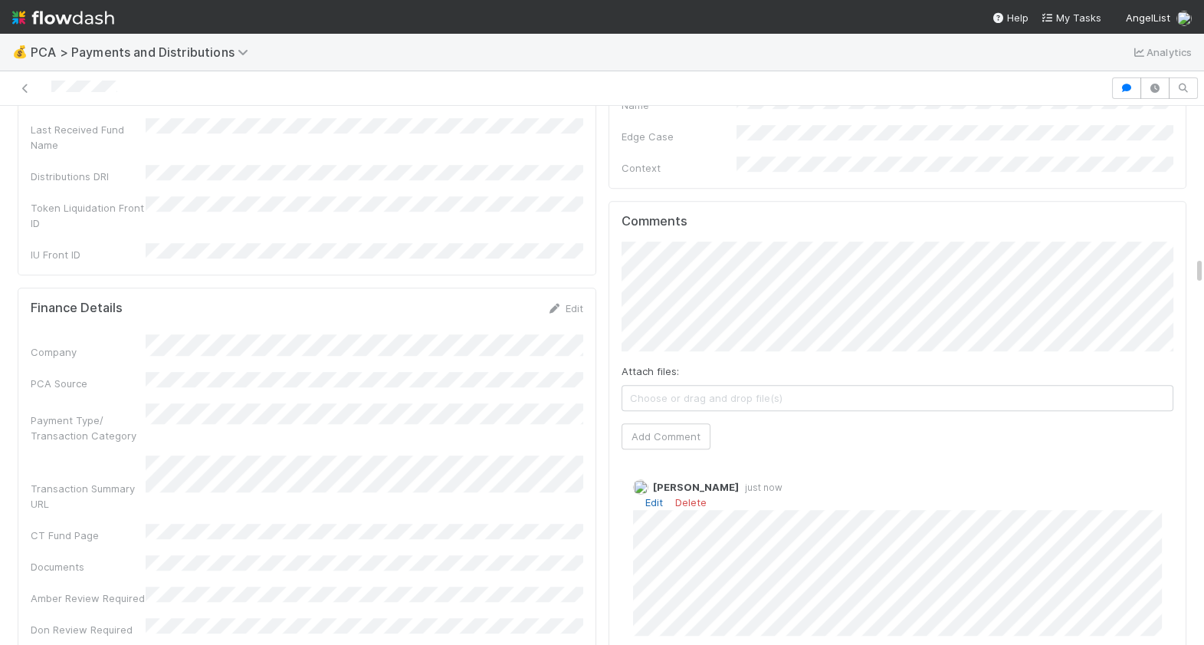
click at [654, 496] on link "Edit" at bounding box center [654, 502] width 18 height 12
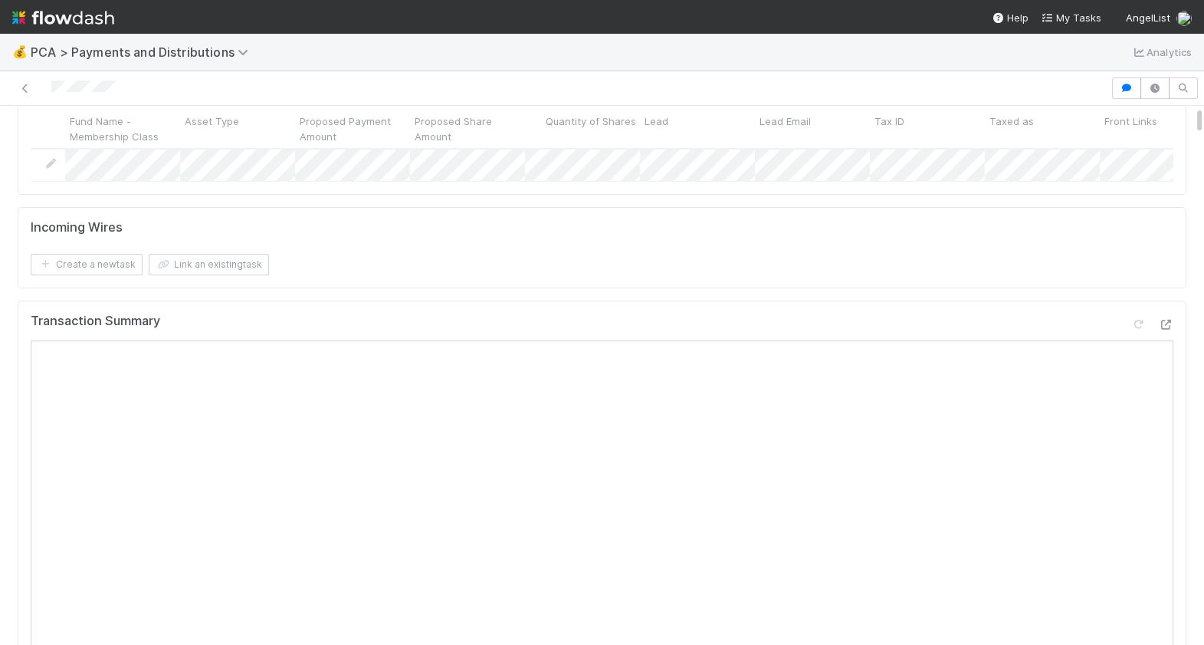
scroll to position [0, 0]
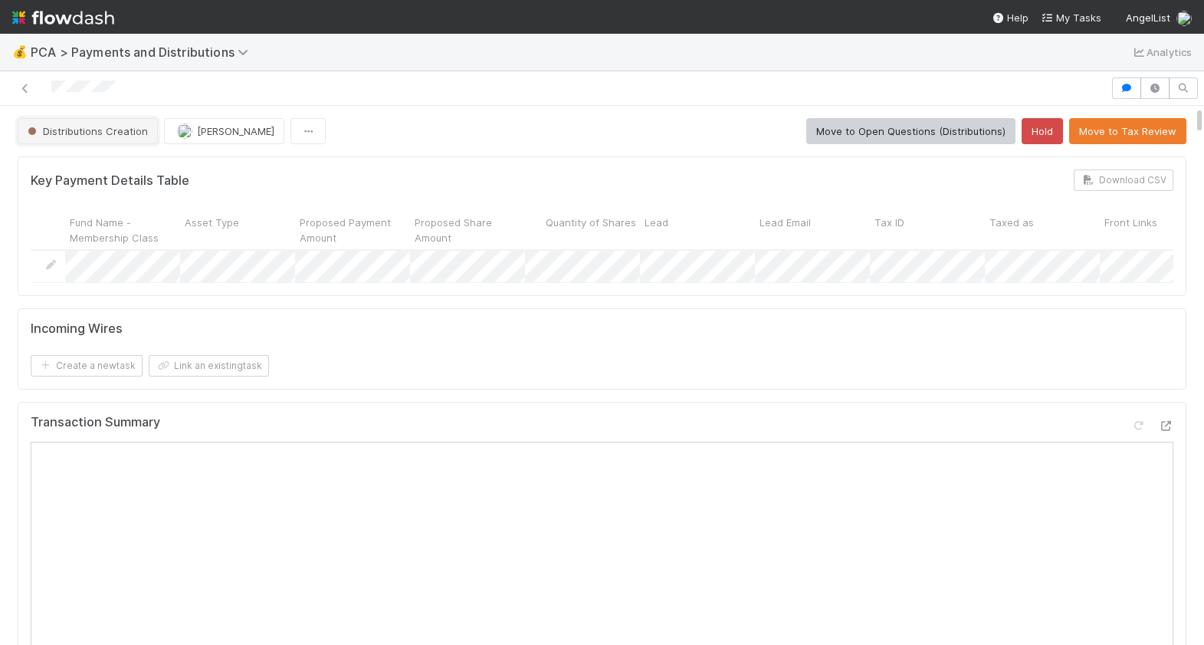
click at [93, 118] on button "Distributions Creation" at bounding box center [88, 131] width 140 height 26
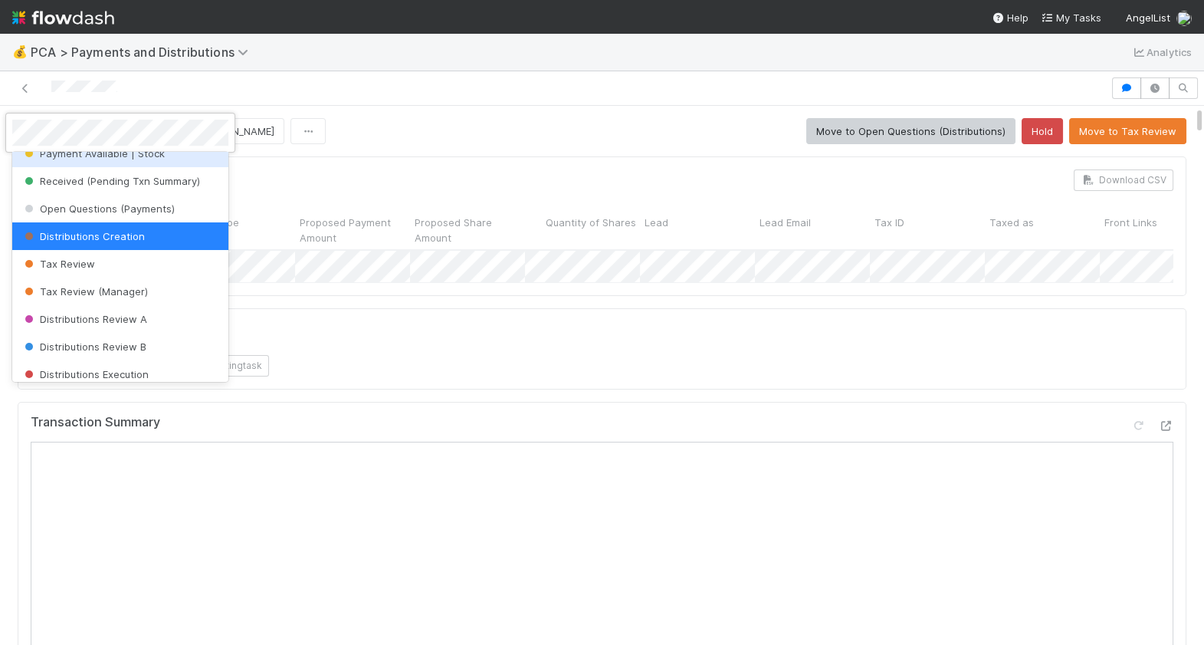
scroll to position [215, 0]
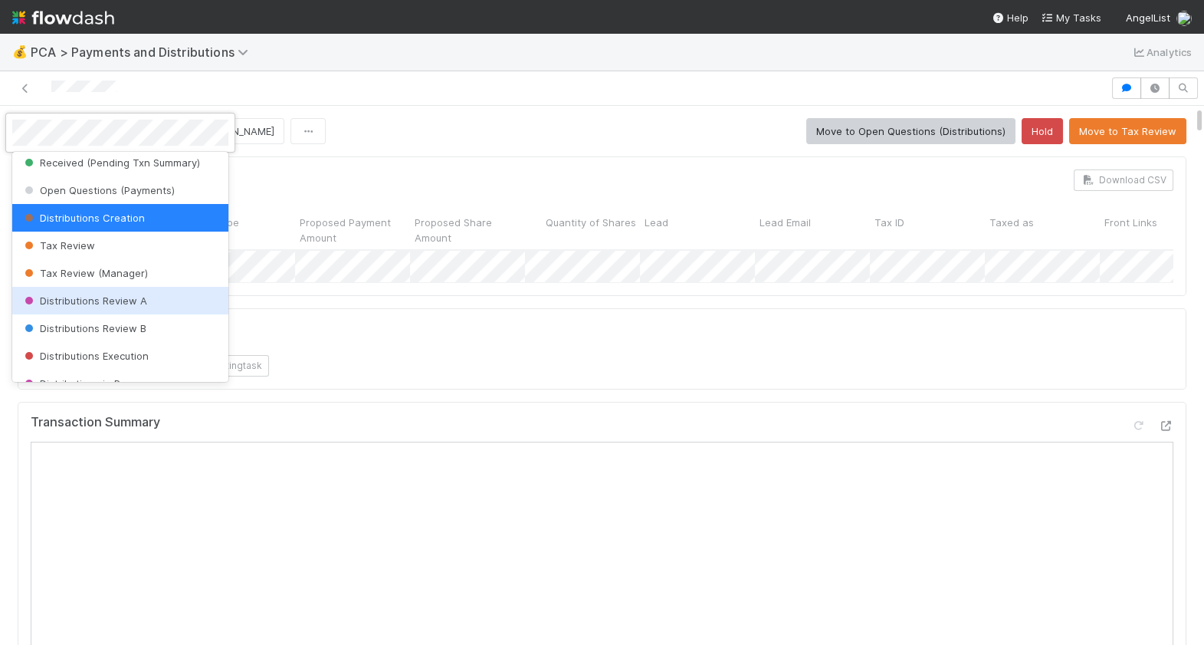
click at [110, 294] on span "Distributions Review A" at bounding box center [84, 300] width 126 height 12
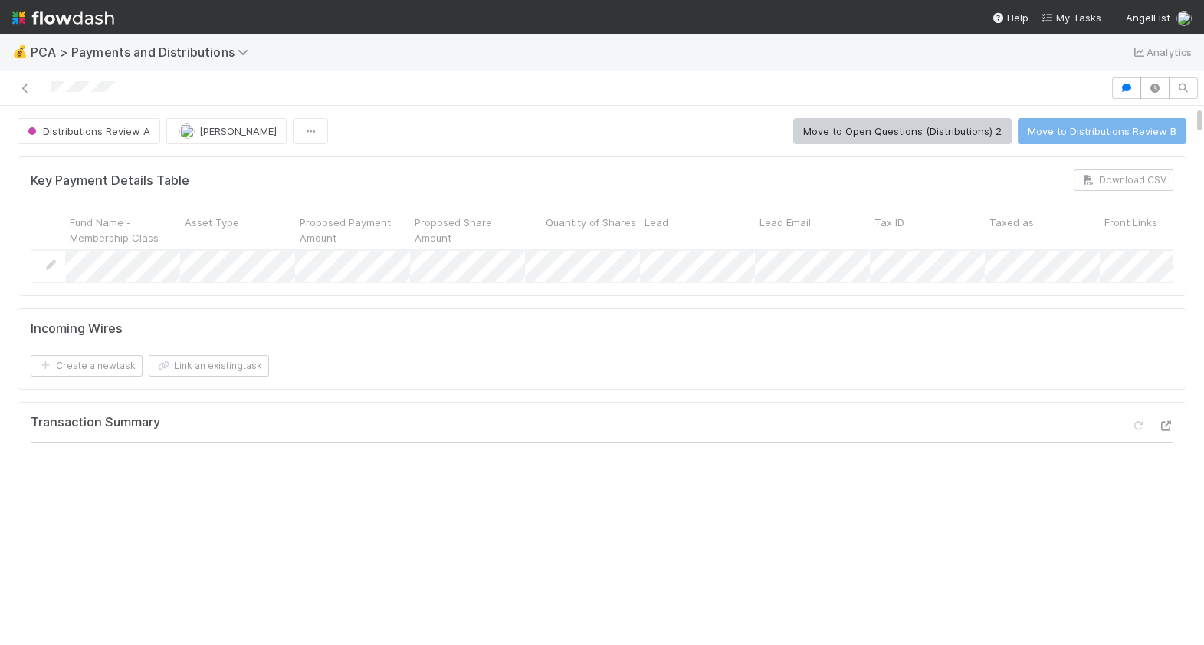
drag, startPoint x: 126, startPoint y: 87, endPoint x: 48, endPoint y: 87, distance: 78.2
click at [48, 87] on div at bounding box center [555, 87] width 1098 height 21
click at [323, 3] on nav "Help My Tasks AngelList" at bounding box center [602, 17] width 1204 height 34
